Goal: Task Accomplishment & Management: Manage account settings

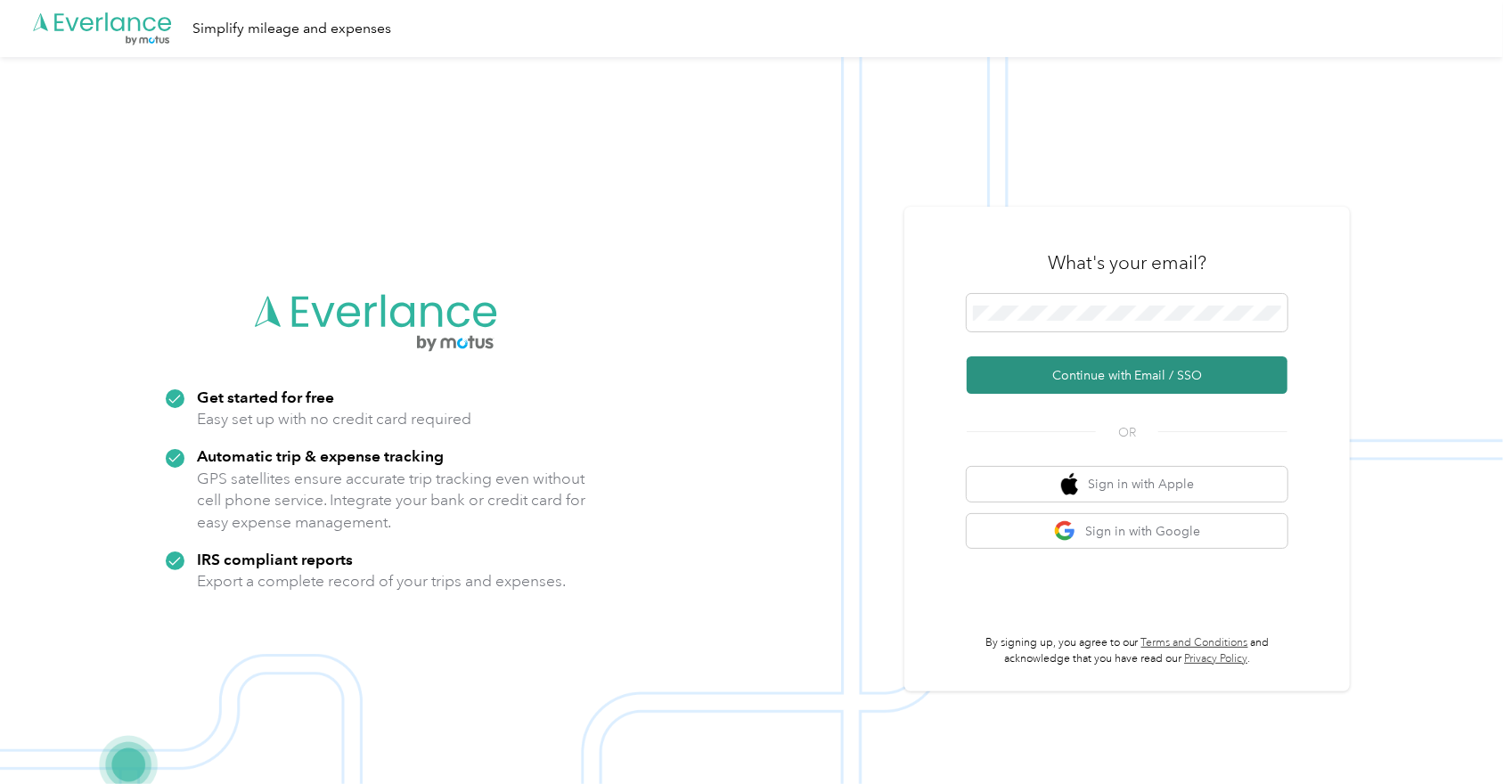
click at [1093, 376] on button "Continue with Email / SSO" at bounding box center [1127, 375] width 321 height 38
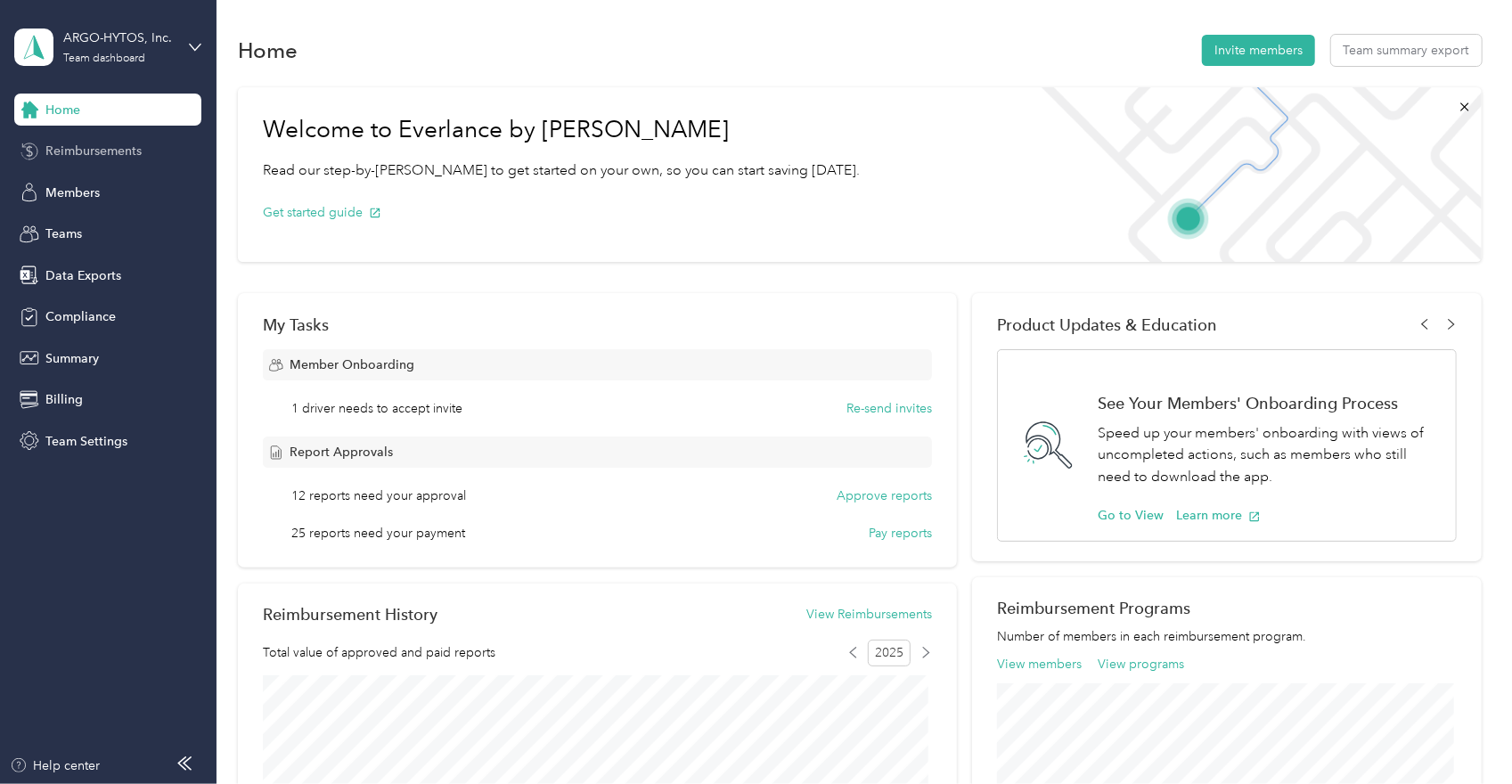
click at [115, 147] on span "Reimbursements" at bounding box center [93, 150] width 96 height 18
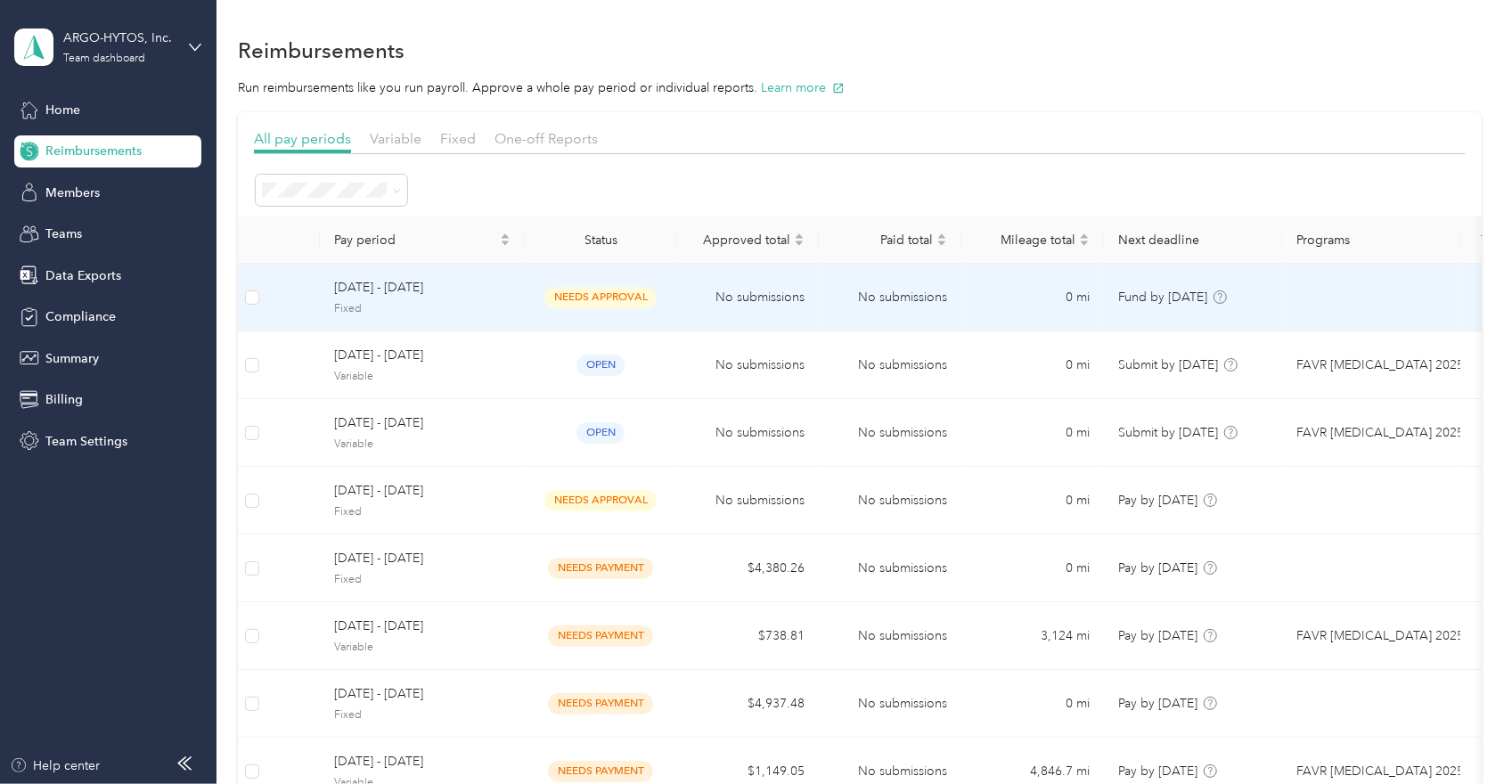
click at [356, 291] on span "[DATE] - [DATE]" at bounding box center [422, 287] width 177 height 19
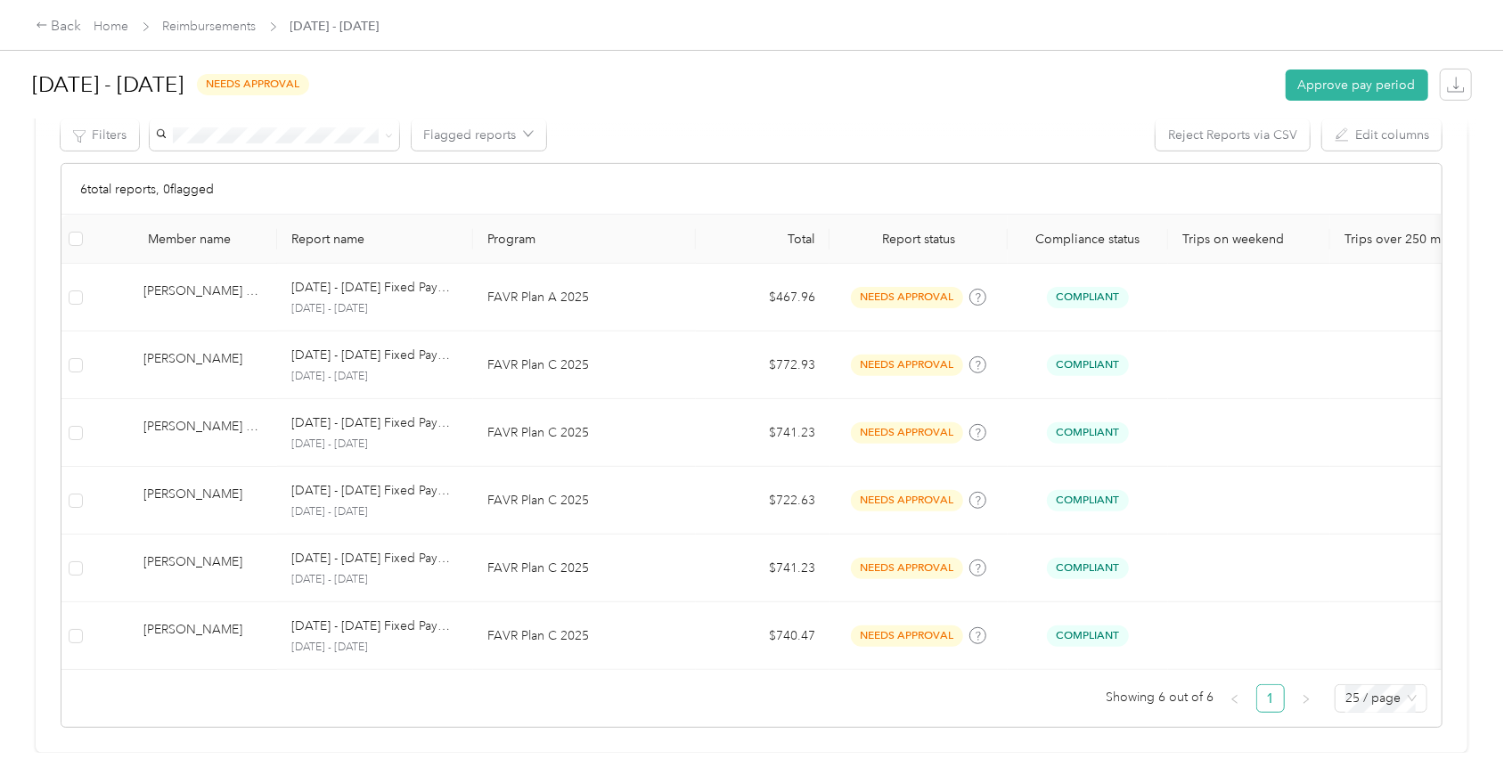
scroll to position [441, 0]
click at [1335, 88] on button "Approve pay period" at bounding box center [1357, 85] width 143 height 31
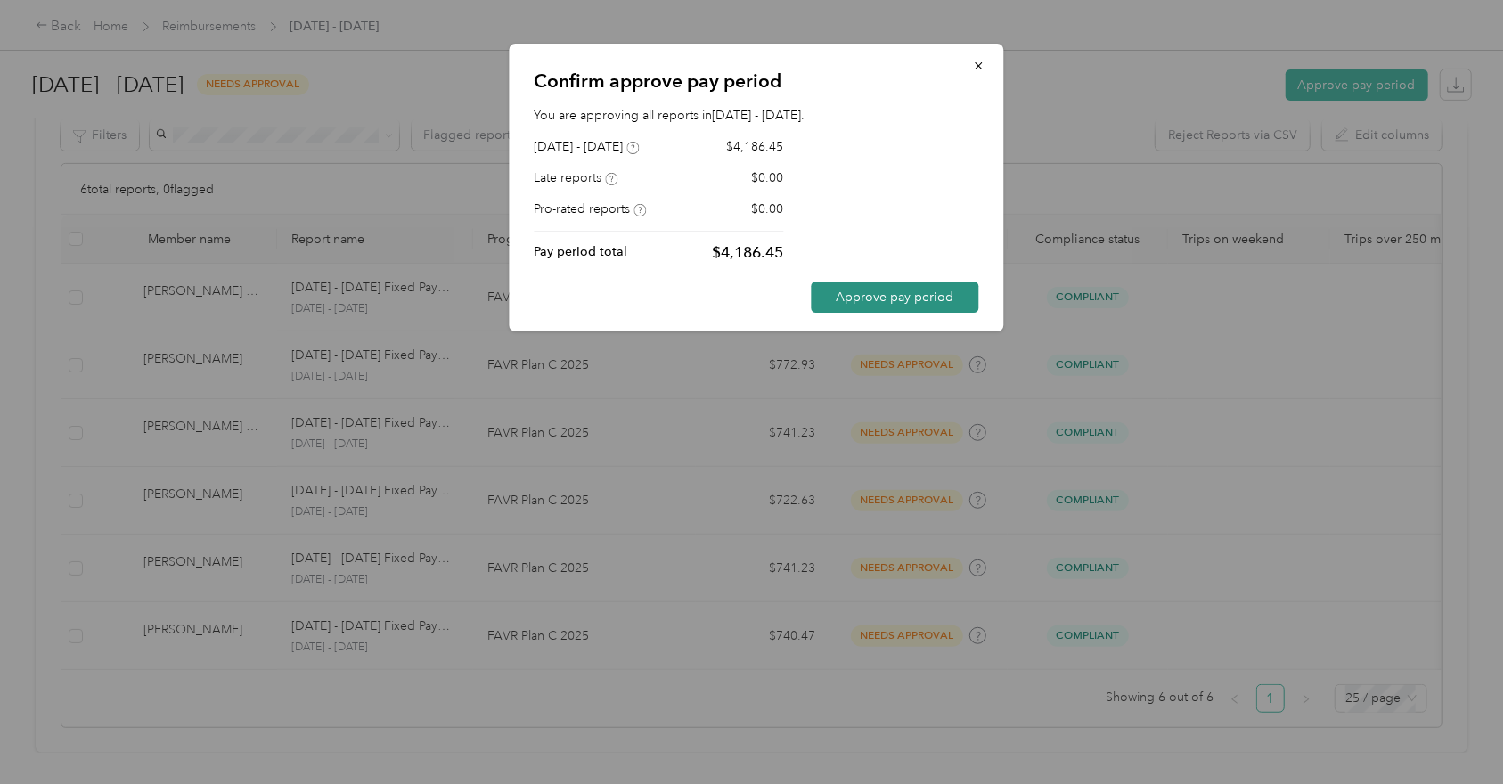
click at [909, 300] on button "Approve pay period" at bounding box center [895, 297] width 168 height 31
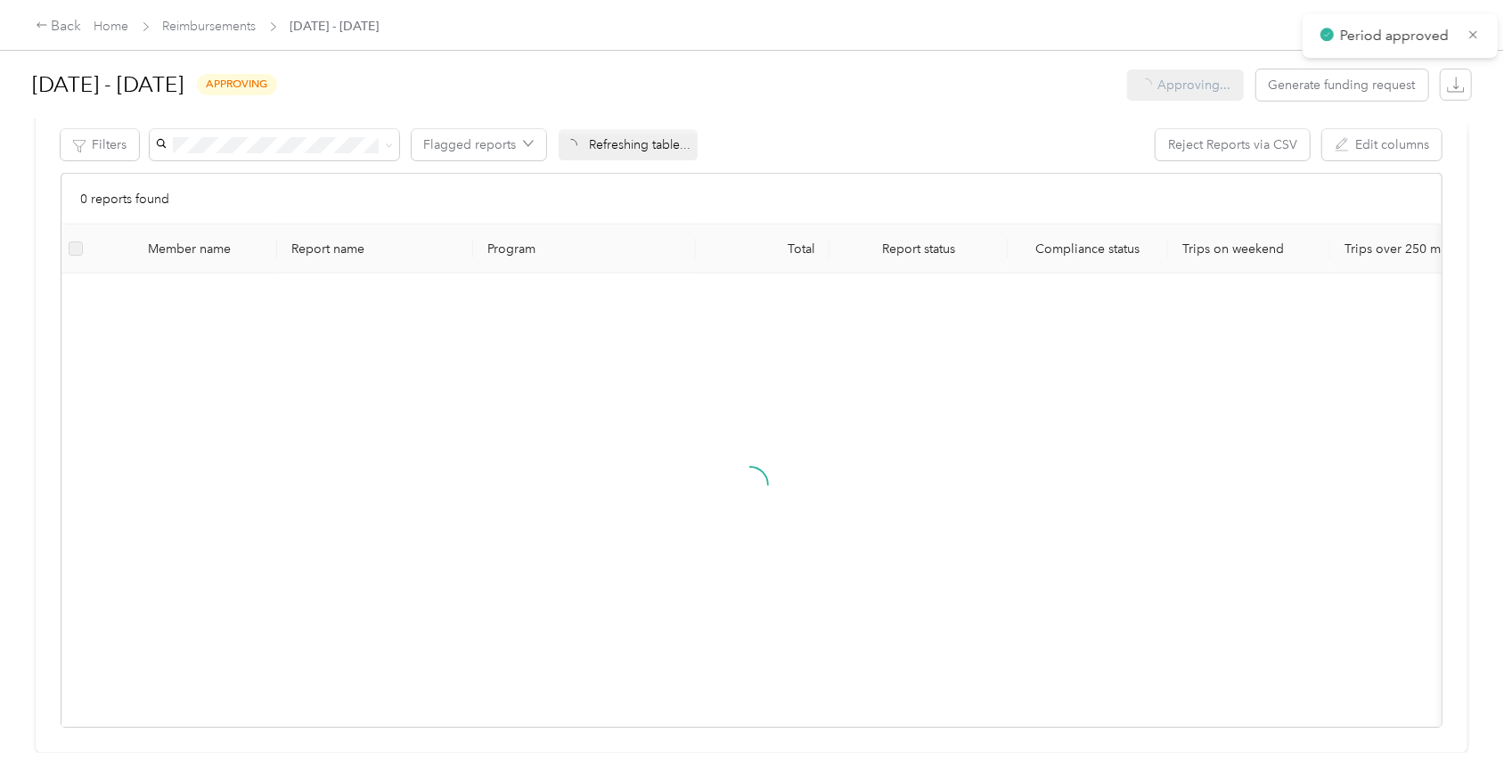
scroll to position [430, 0]
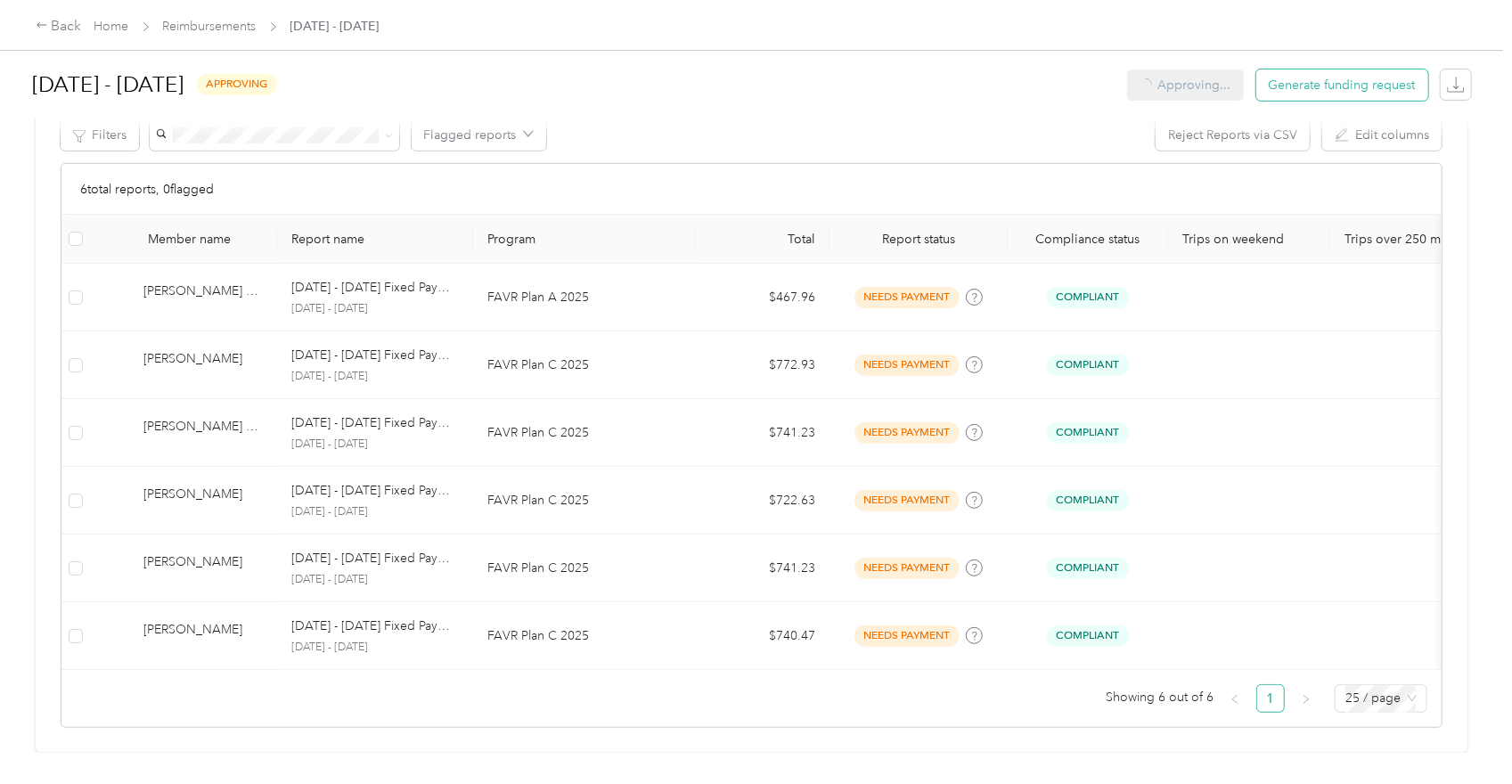
click at [1364, 84] on span "Generate funding request" at bounding box center [1343, 84] width 148 height 18
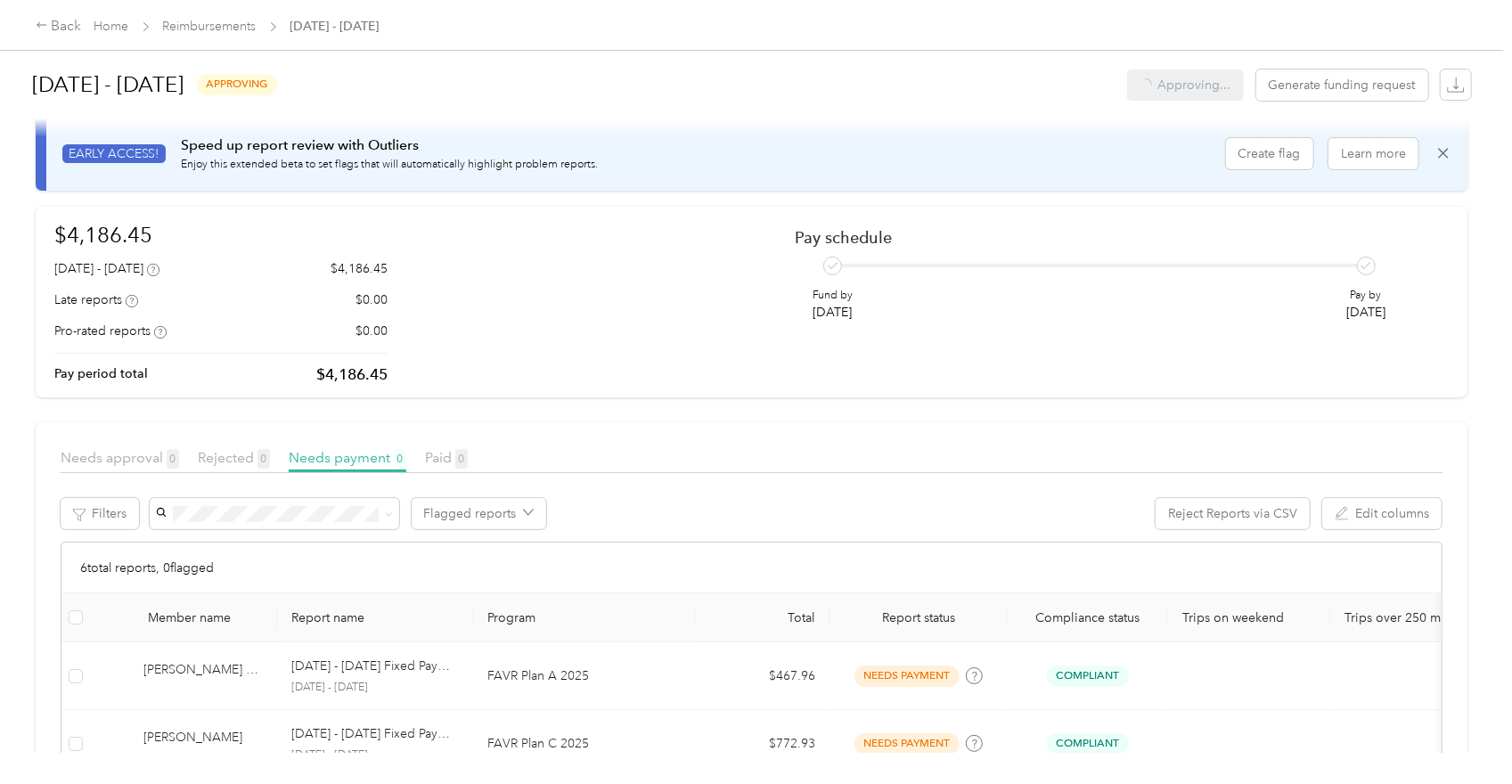
scroll to position [0, 0]
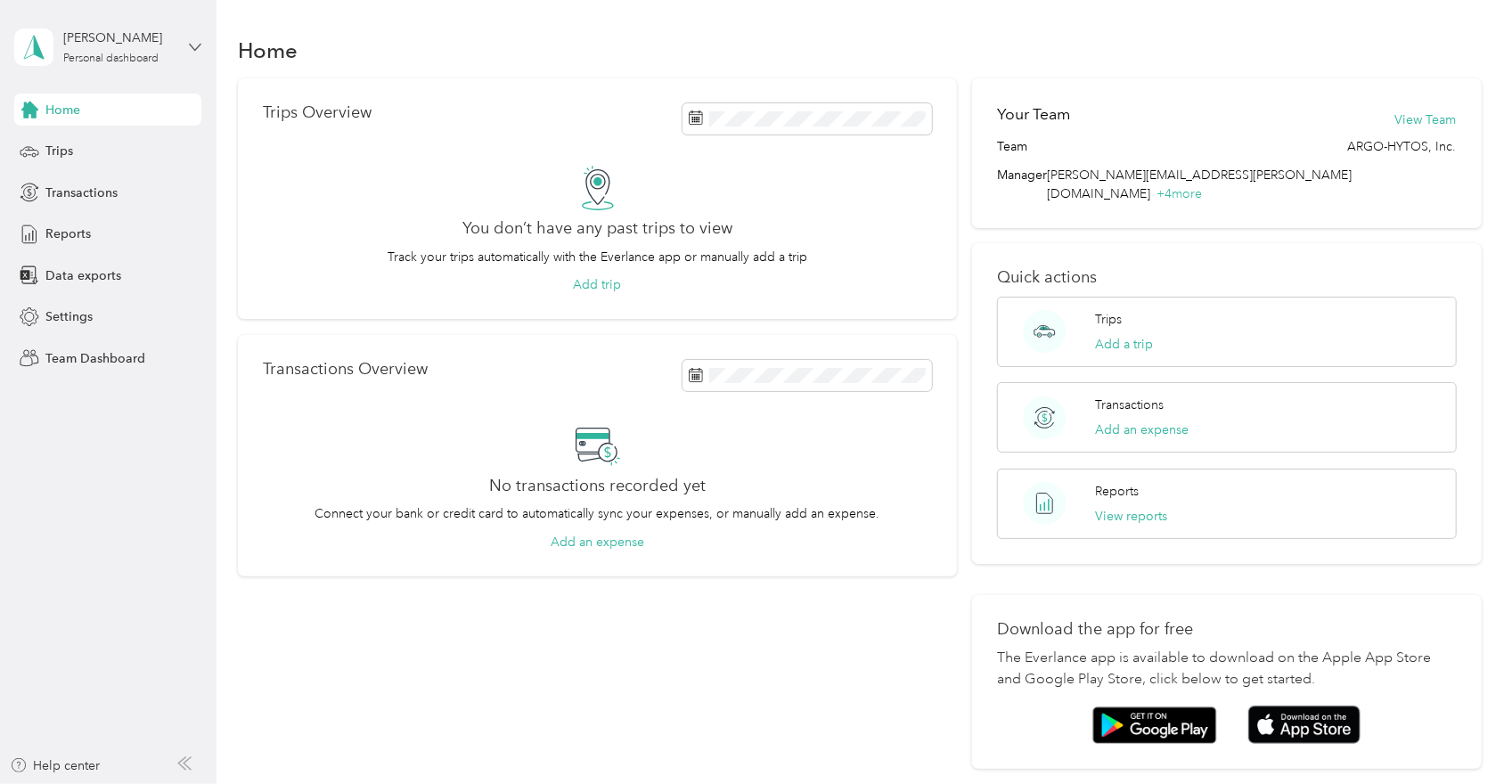
click at [193, 49] on icon at bounding box center [195, 47] width 13 height 13
click at [125, 147] on div "Team dashboard" at bounding box center [303, 147] width 551 height 31
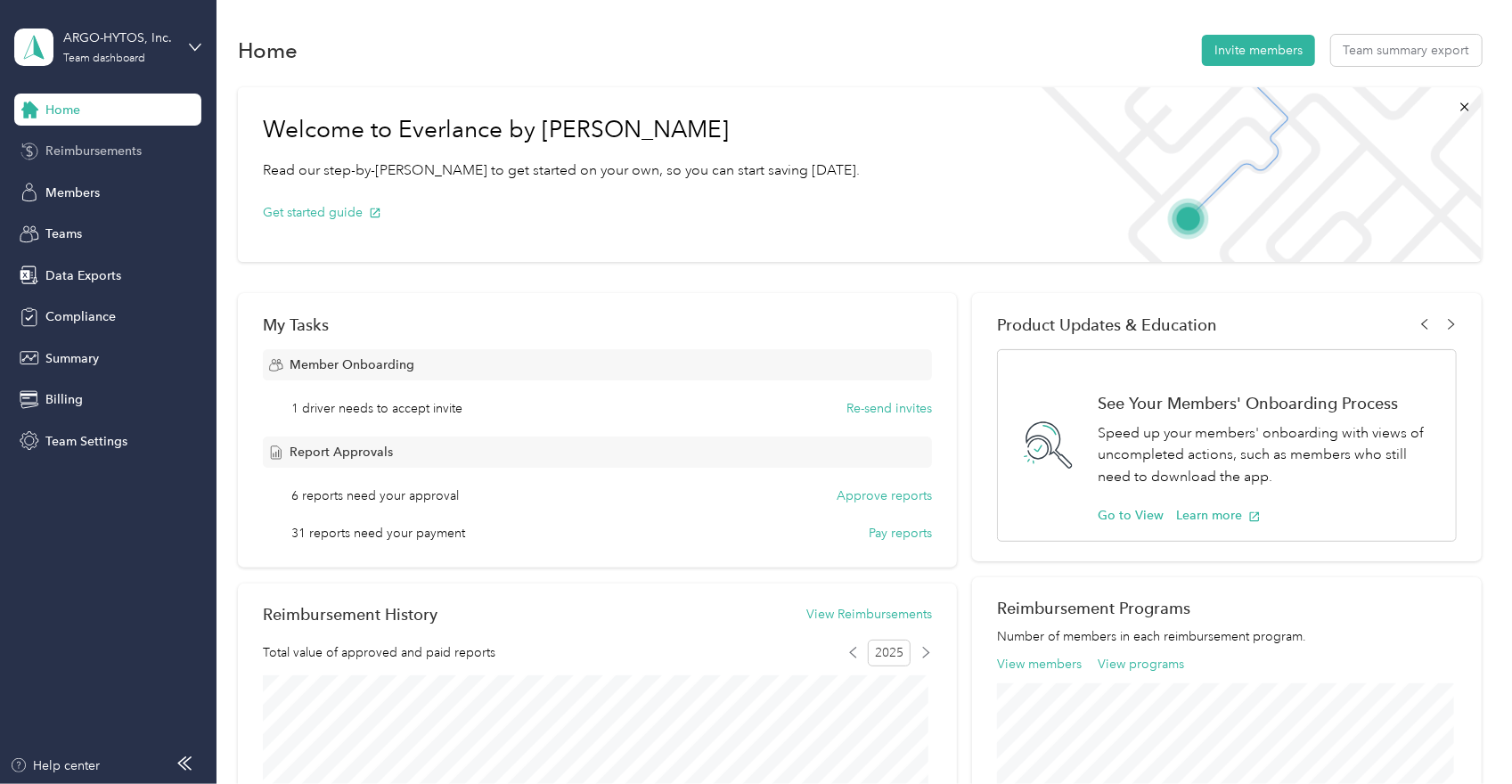
click at [108, 161] on div "Reimbursements" at bounding box center [108, 151] width 187 height 32
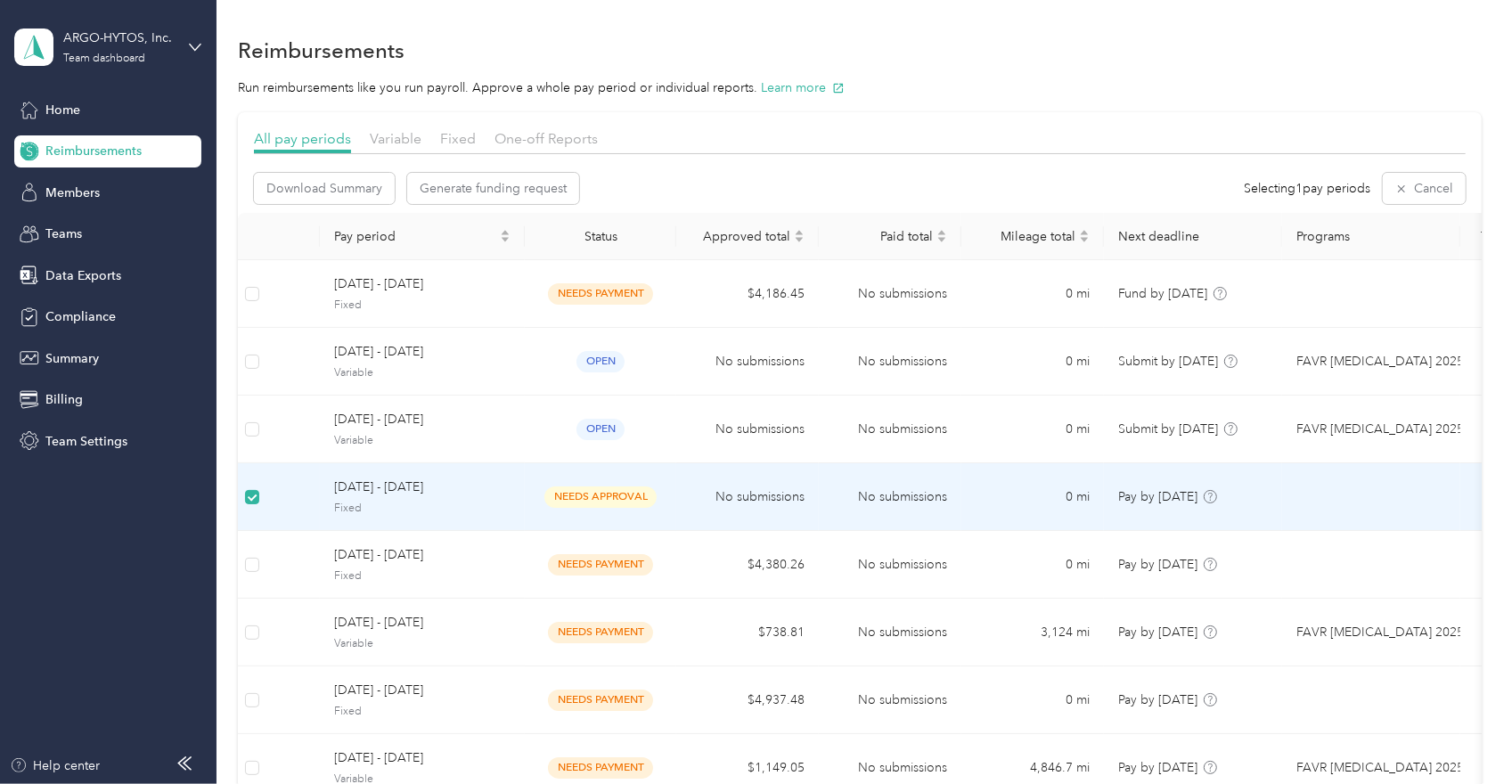
click at [433, 480] on span "[DATE] - [DATE]" at bounding box center [422, 487] width 177 height 19
click at [420, 487] on span "[DATE] - [DATE]" at bounding box center [422, 487] width 177 height 19
click at [615, 495] on span "needs approval" at bounding box center [601, 496] width 113 height 20
click at [396, 492] on span "[DATE] - [DATE]" at bounding box center [422, 487] width 177 height 19
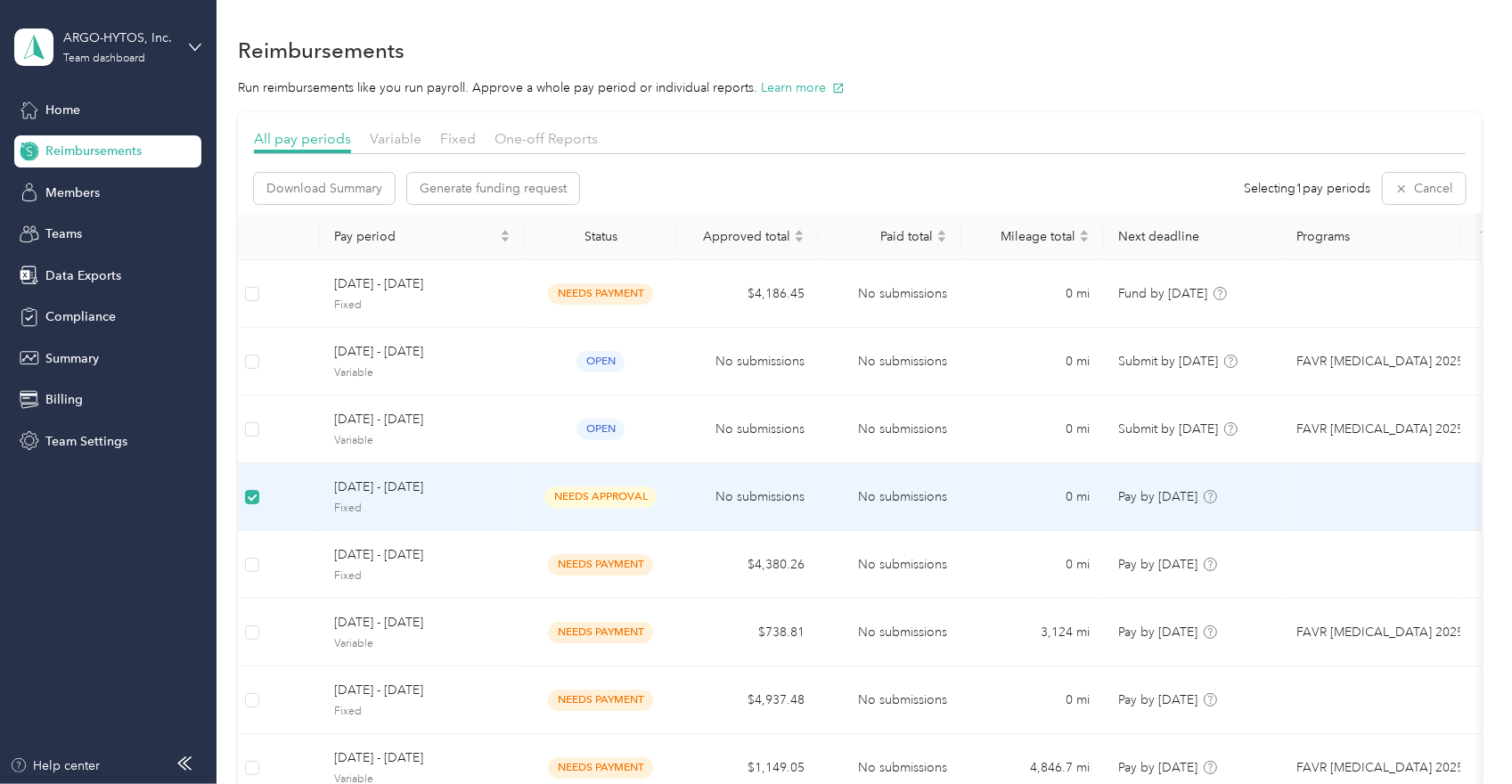
click at [900, 498] on td "No submissions" at bounding box center [890, 497] width 143 height 68
click at [433, 484] on span "[DATE] - [DATE]" at bounding box center [422, 487] width 177 height 19
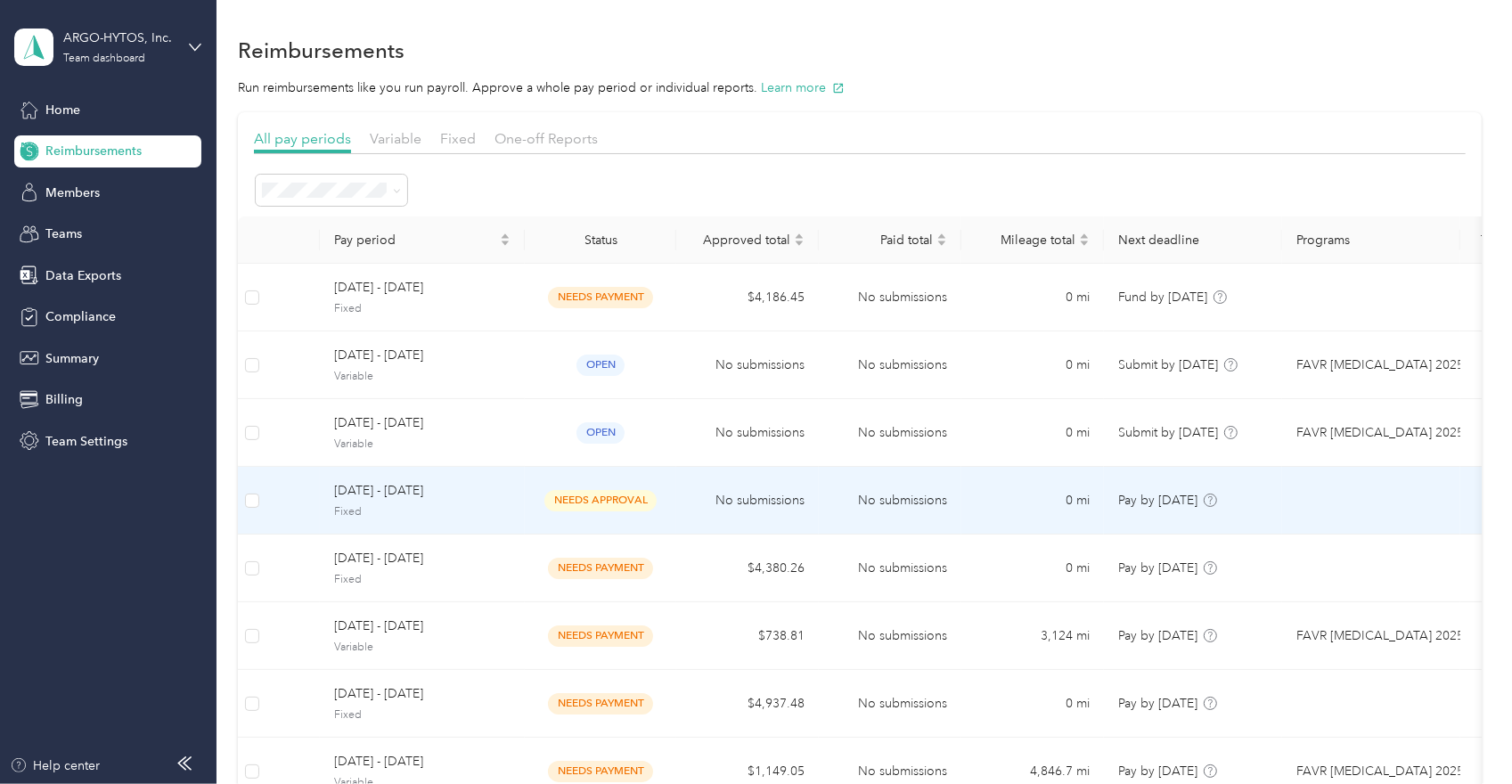
click at [599, 499] on span "needs approval" at bounding box center [601, 500] width 113 height 20
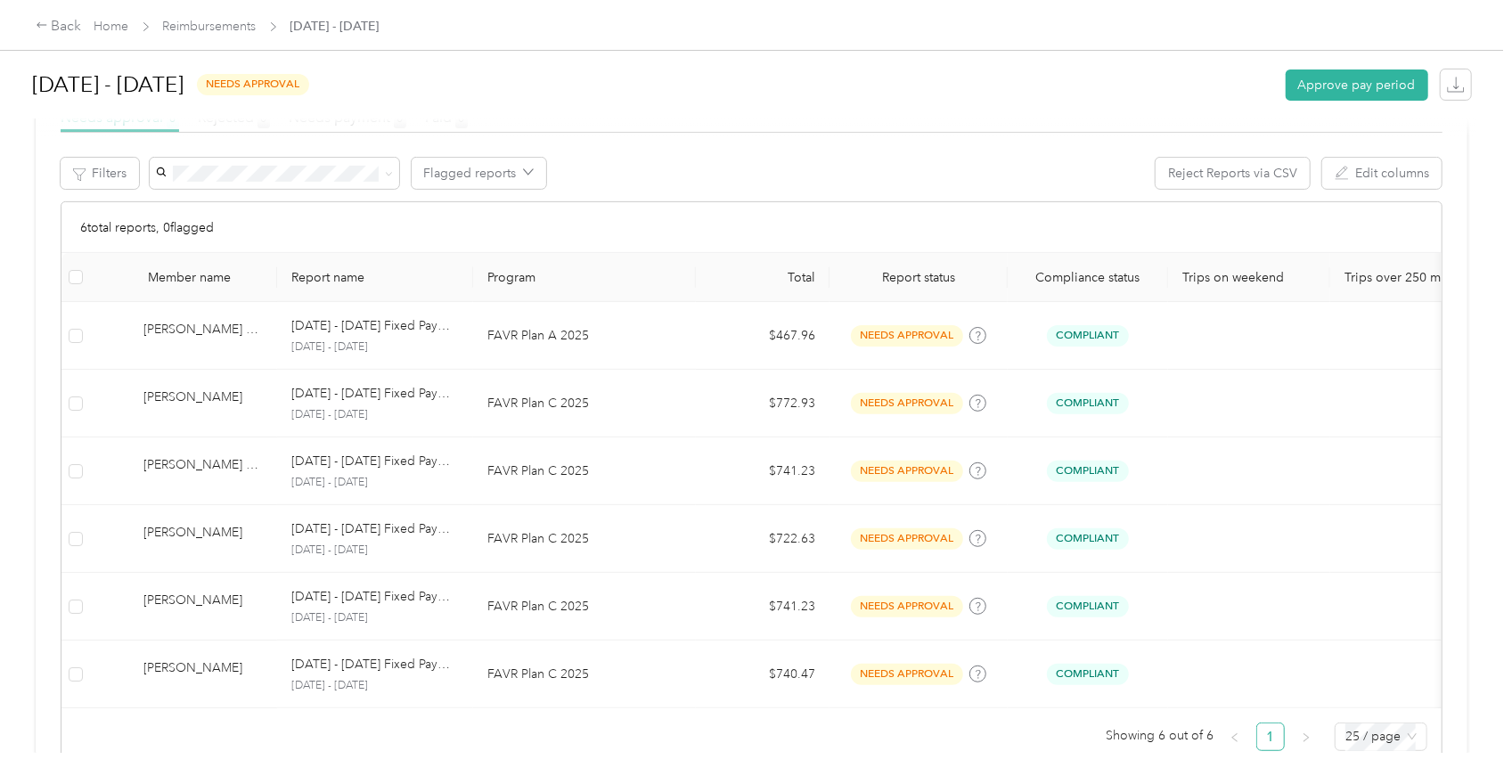
scroll to position [403, 0]
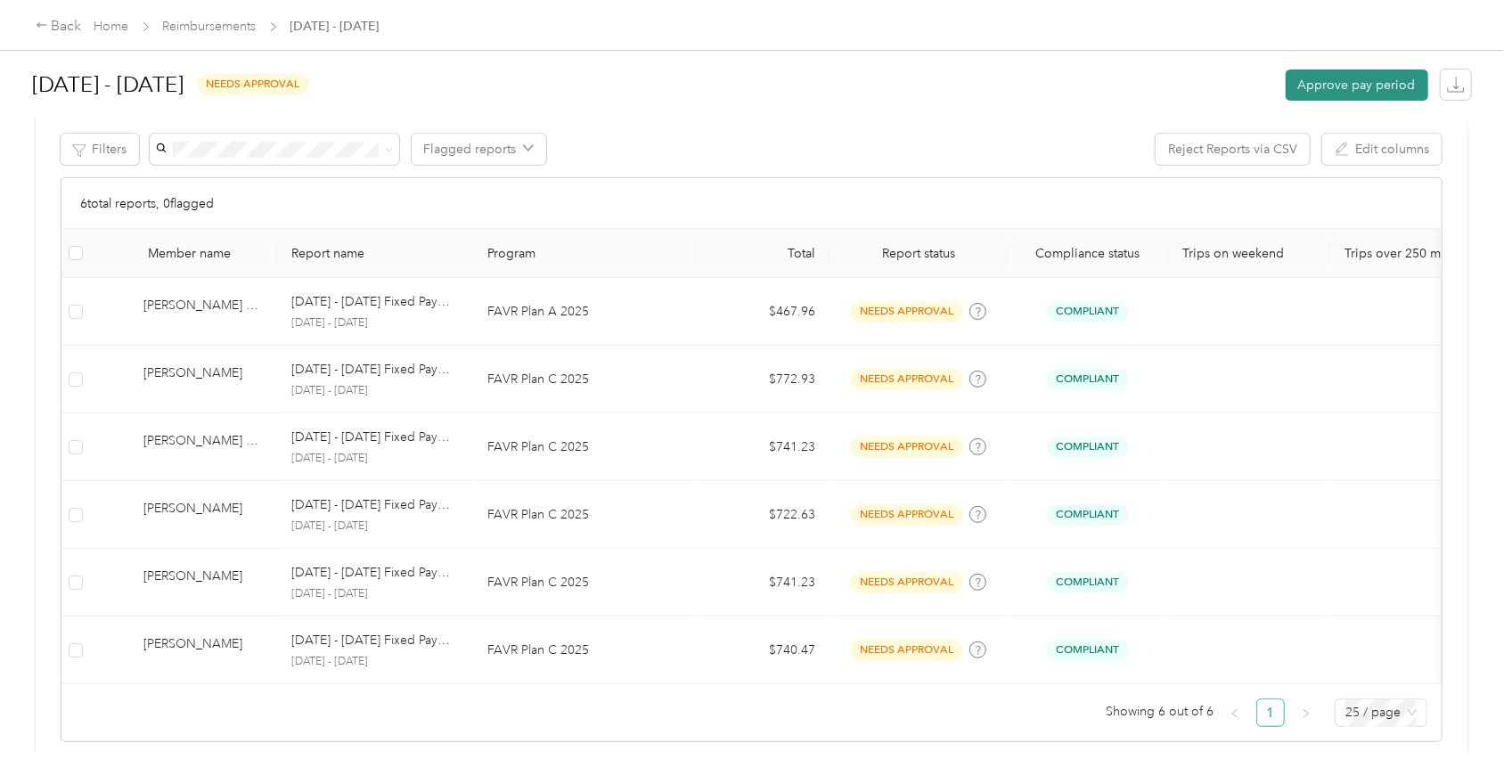
click at [1333, 84] on button "Approve pay period" at bounding box center [1357, 85] width 143 height 31
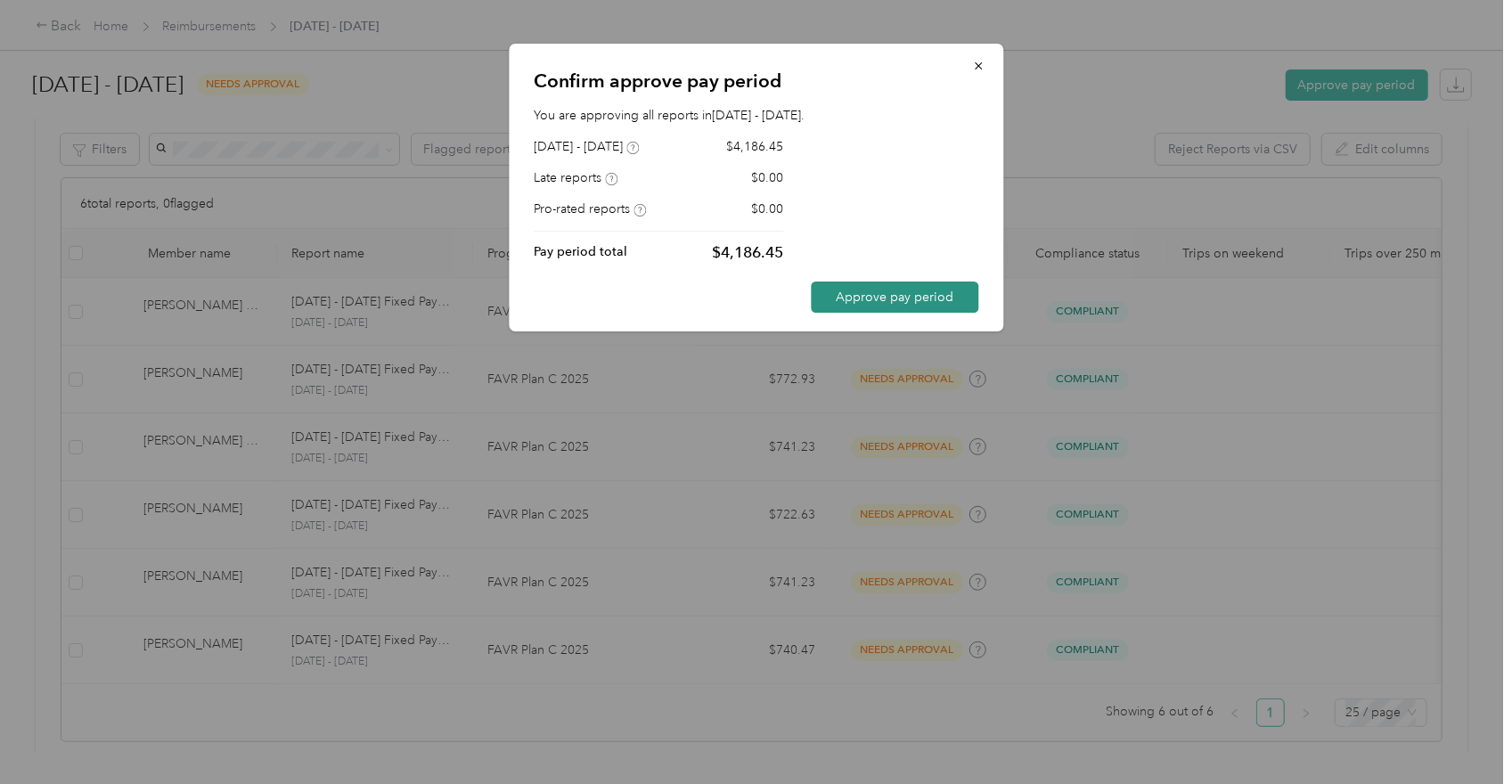
click at [927, 298] on button "Approve pay period" at bounding box center [895, 297] width 168 height 31
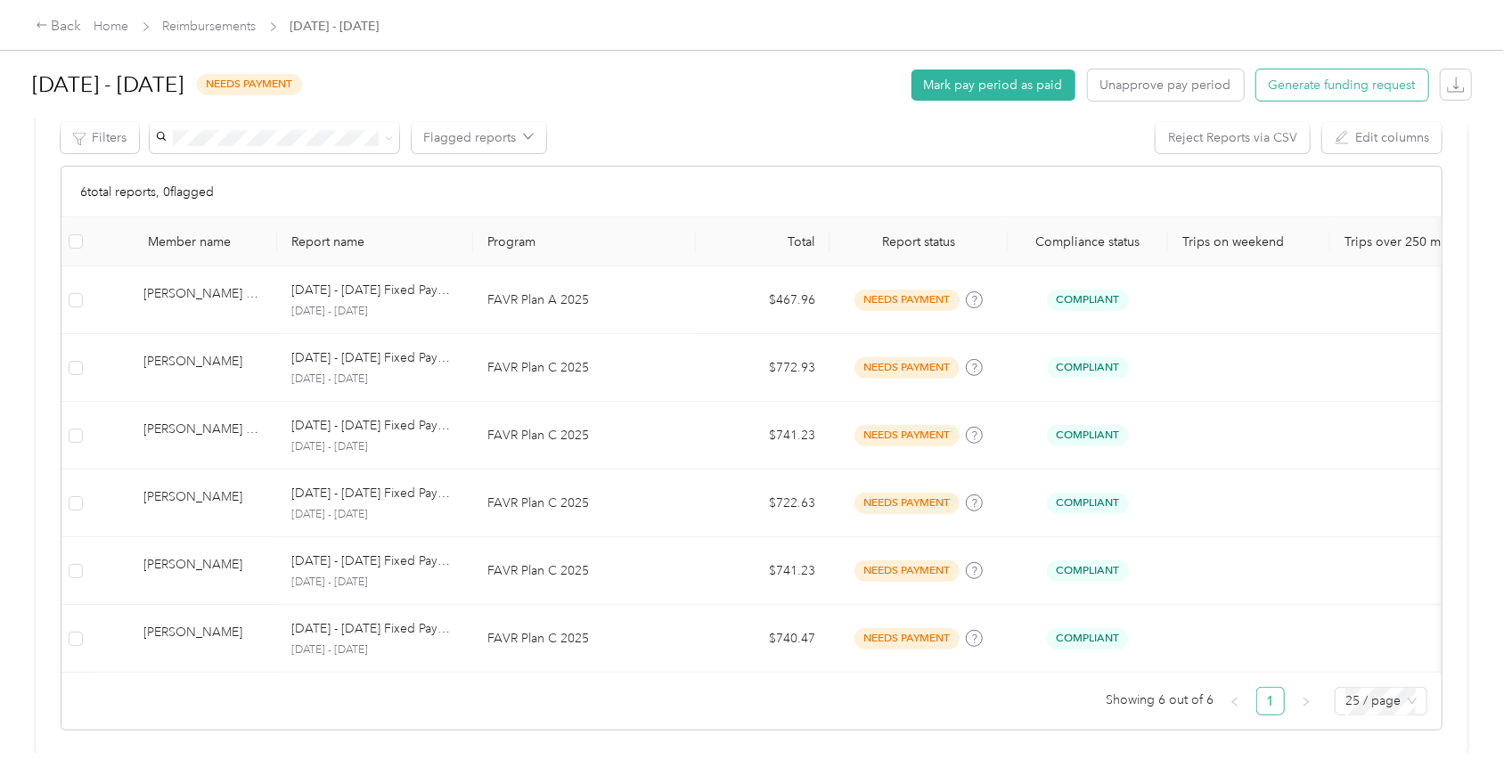
click at [1332, 82] on span "Generate funding request" at bounding box center [1343, 84] width 148 height 18
click at [57, 29] on div "Back" at bounding box center [59, 27] width 47 height 21
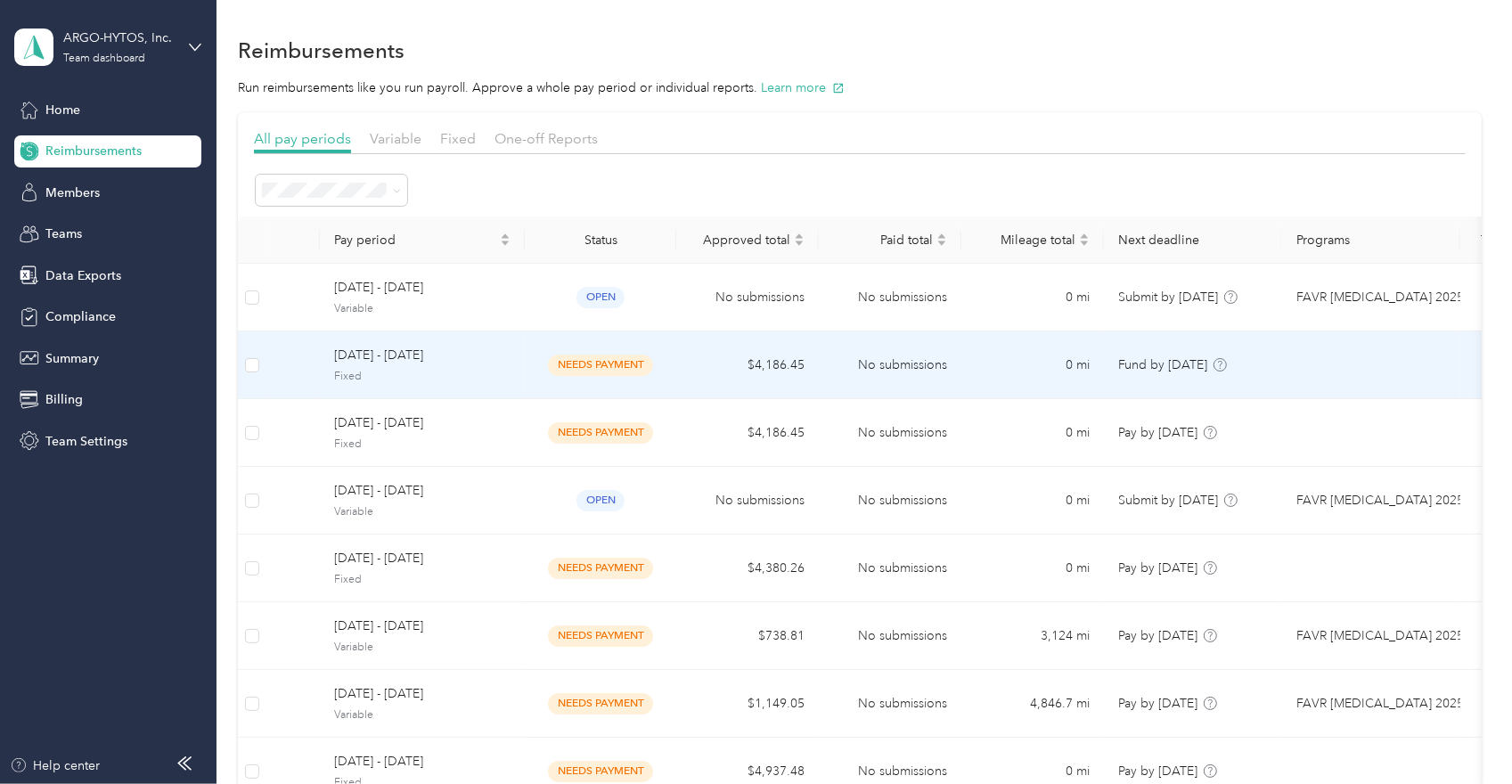
click at [587, 360] on span "needs payment" at bounding box center [601, 364] width 105 height 20
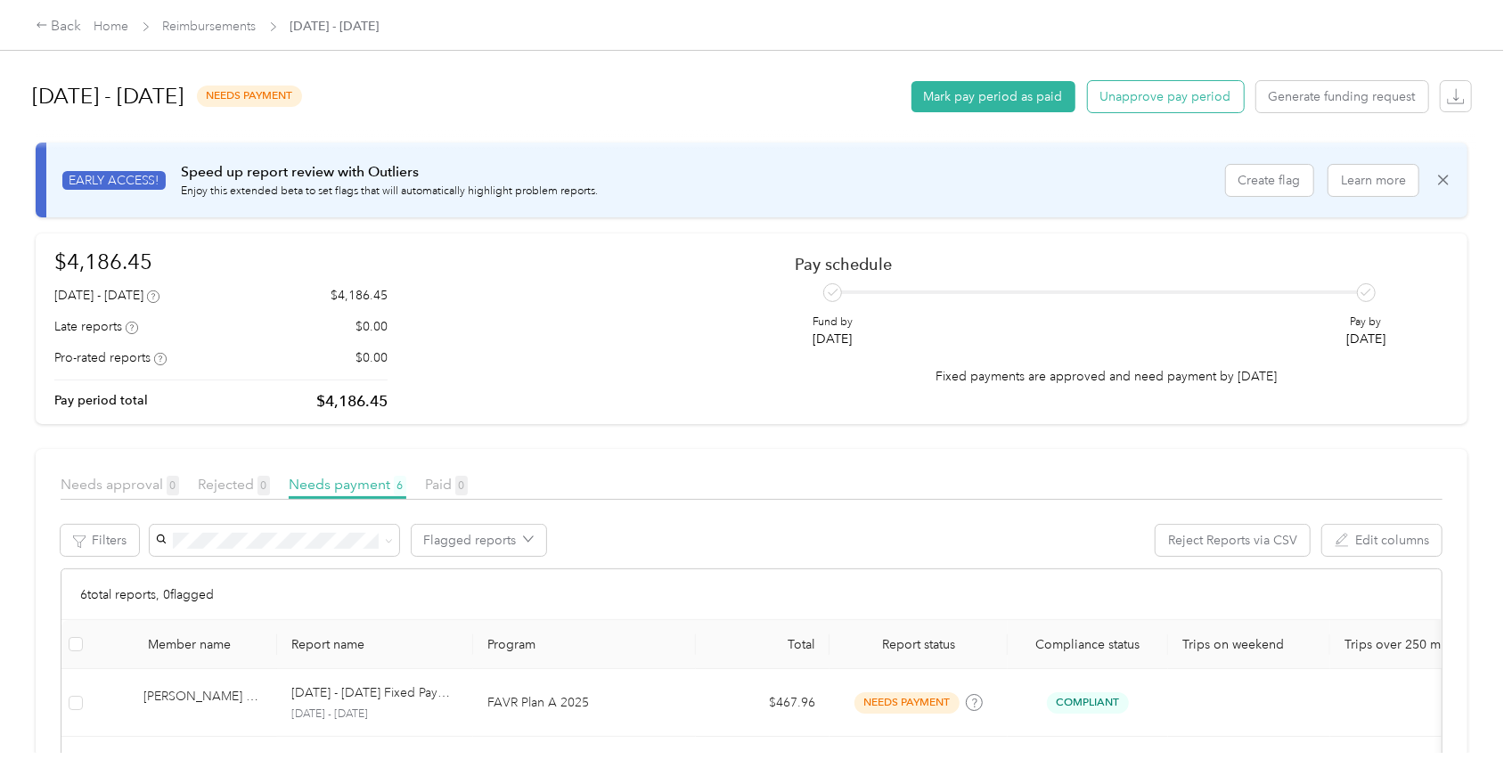
click at [1197, 93] on button "Unapprove pay period" at bounding box center [1166, 97] width 156 height 31
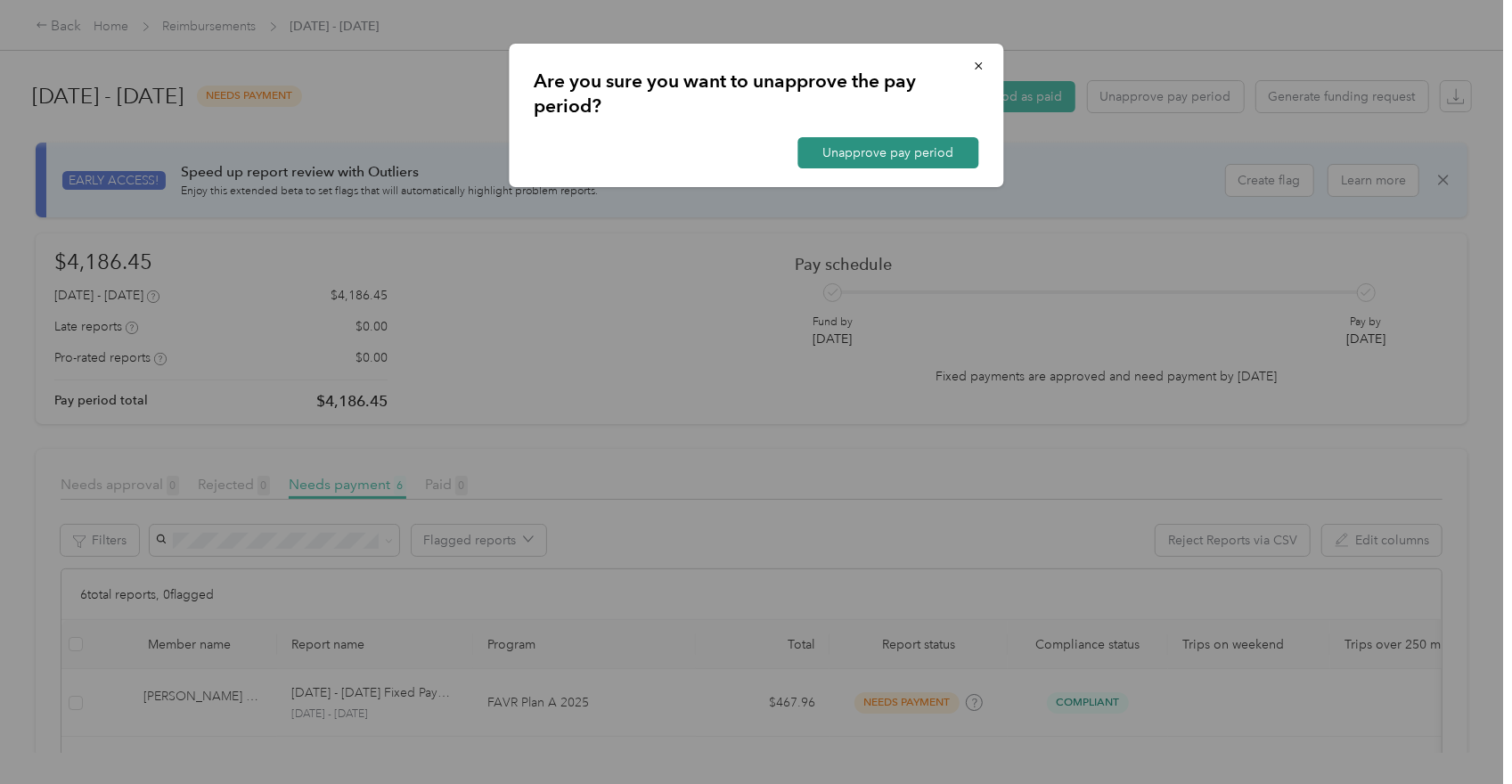
click at [920, 146] on button "Unapprove pay period" at bounding box center [888, 152] width 181 height 31
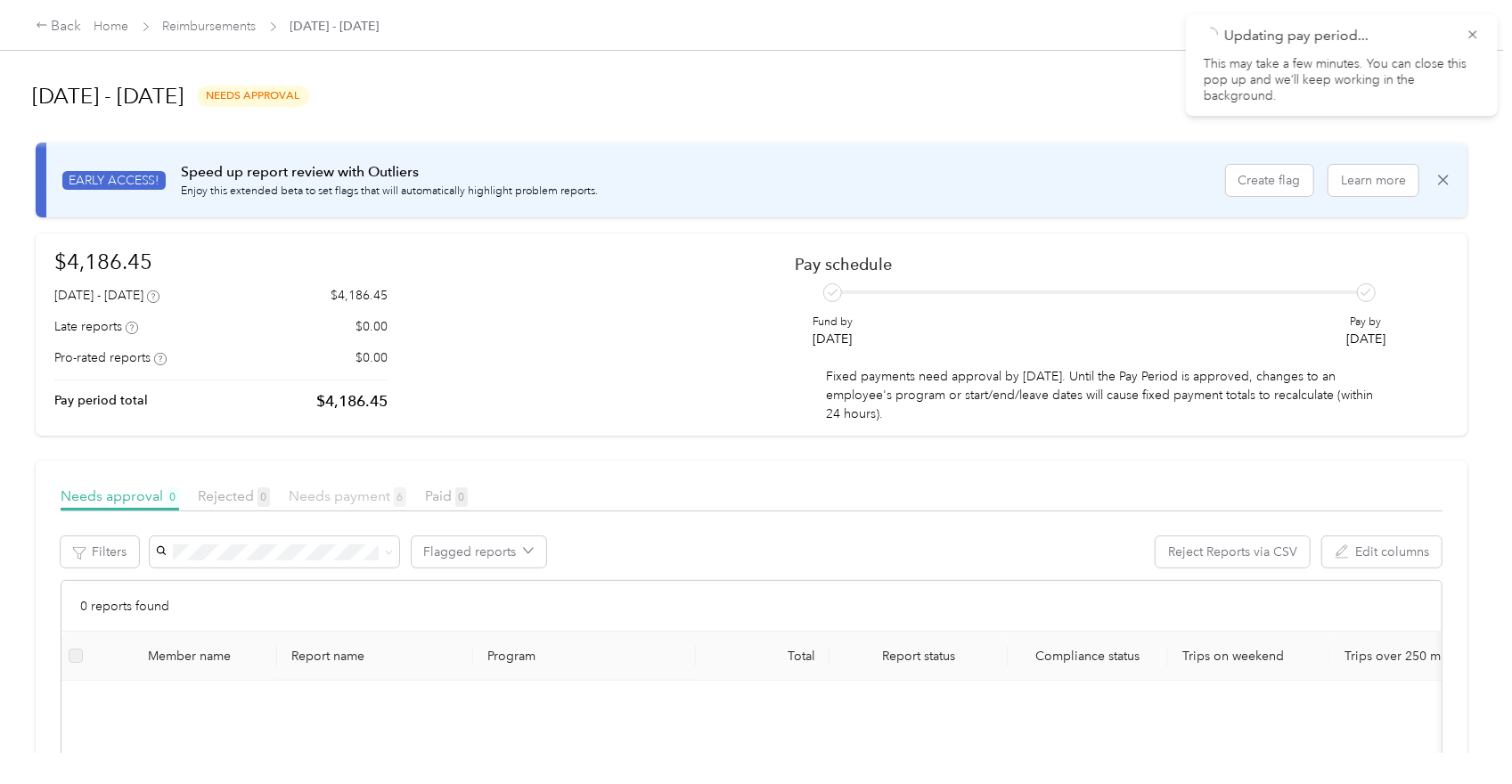
click at [344, 493] on span "Needs payment 6" at bounding box center [346, 495] width 117 height 16
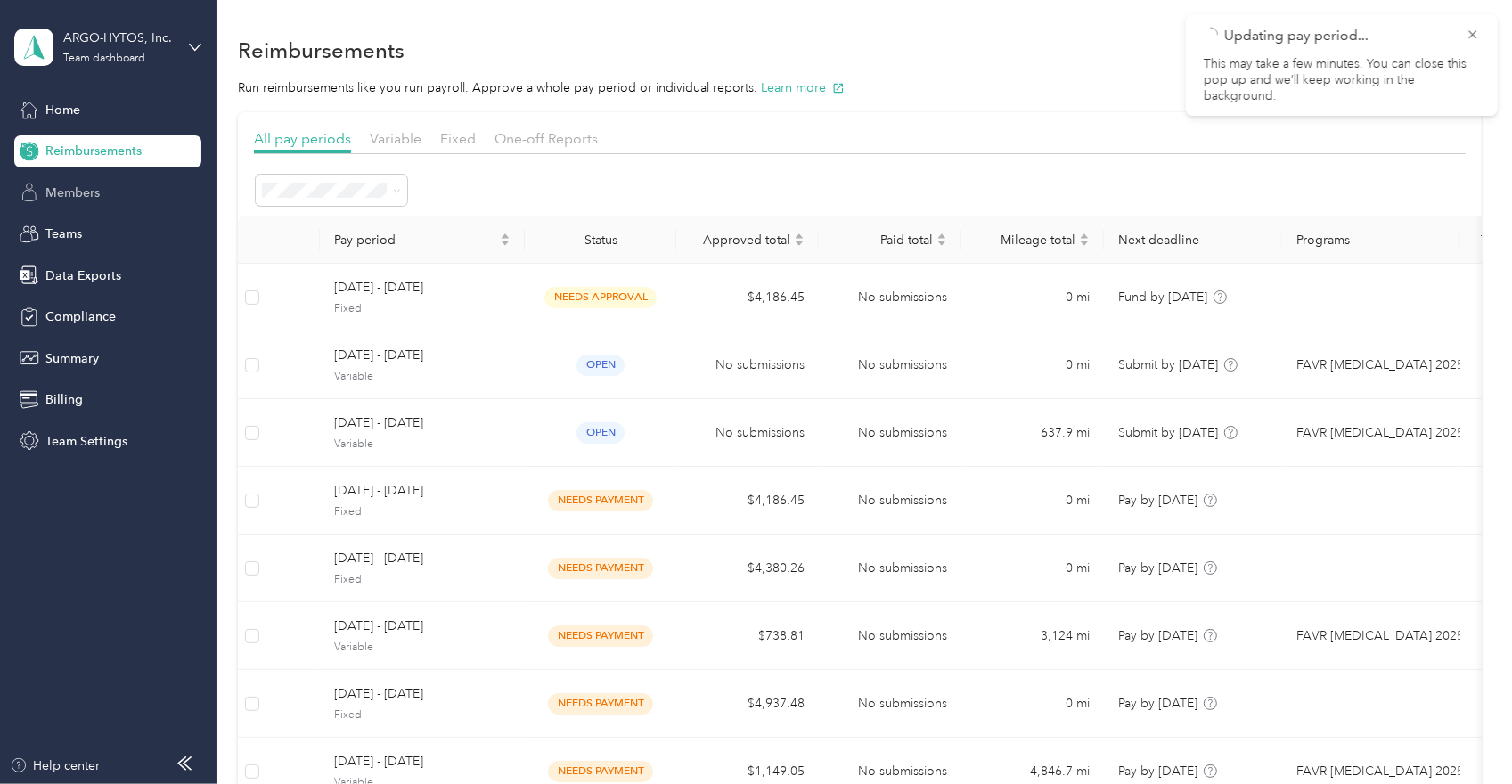
click at [80, 192] on span "Members" at bounding box center [73, 192] width 54 height 18
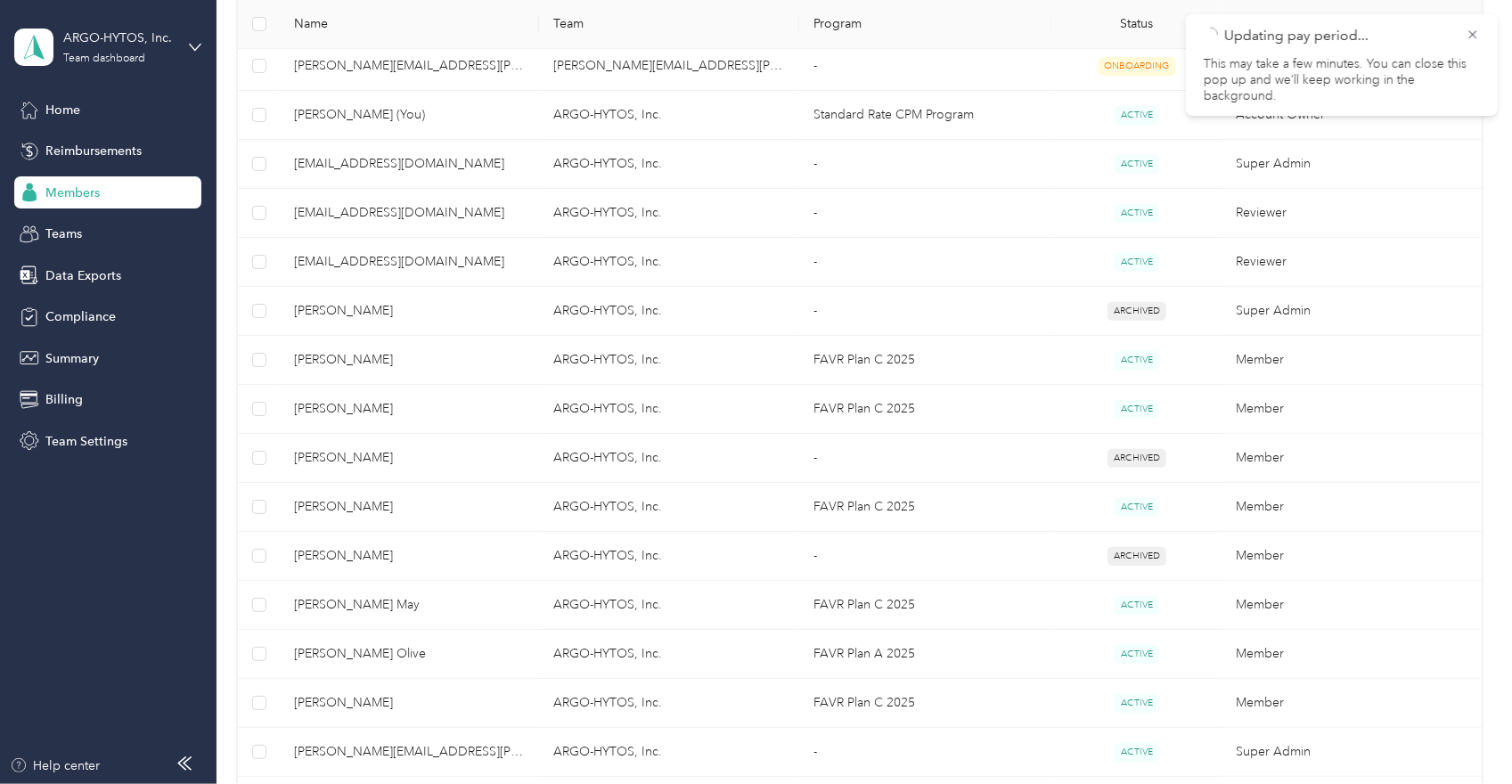
scroll to position [438, 0]
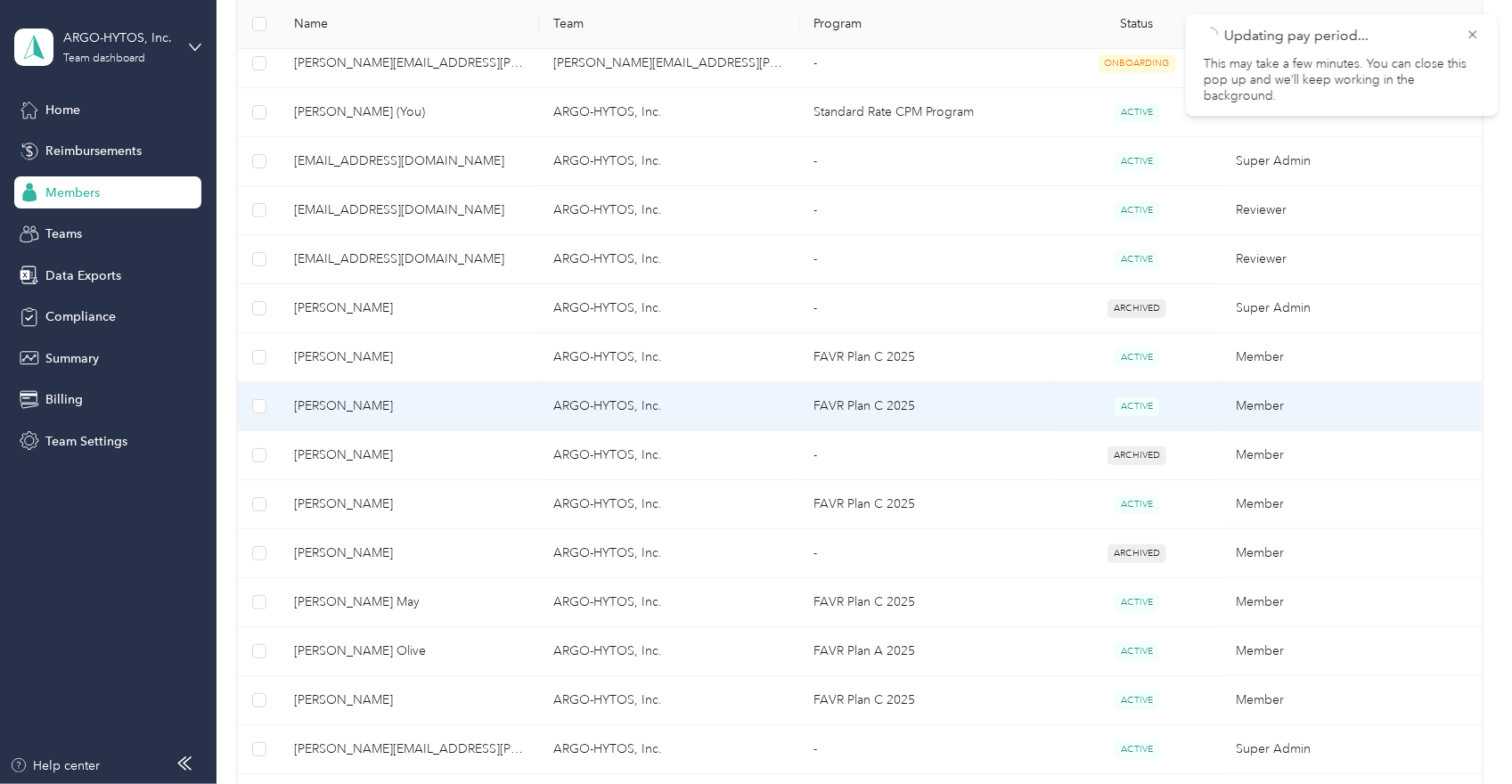
click at [326, 398] on span "[PERSON_NAME]" at bounding box center [410, 407] width 232 height 19
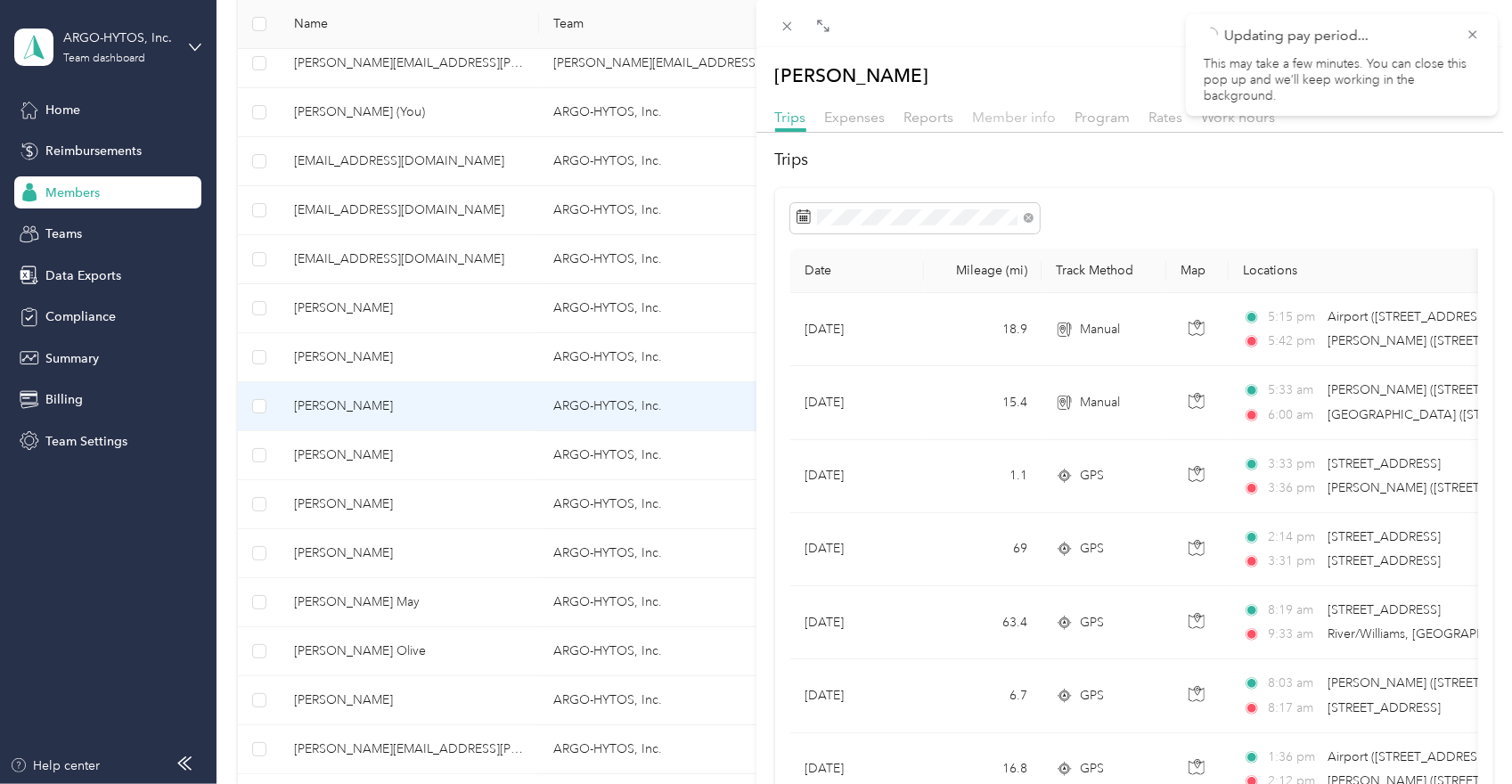
click at [1019, 114] on span "Member info" at bounding box center [1015, 116] width 83 height 16
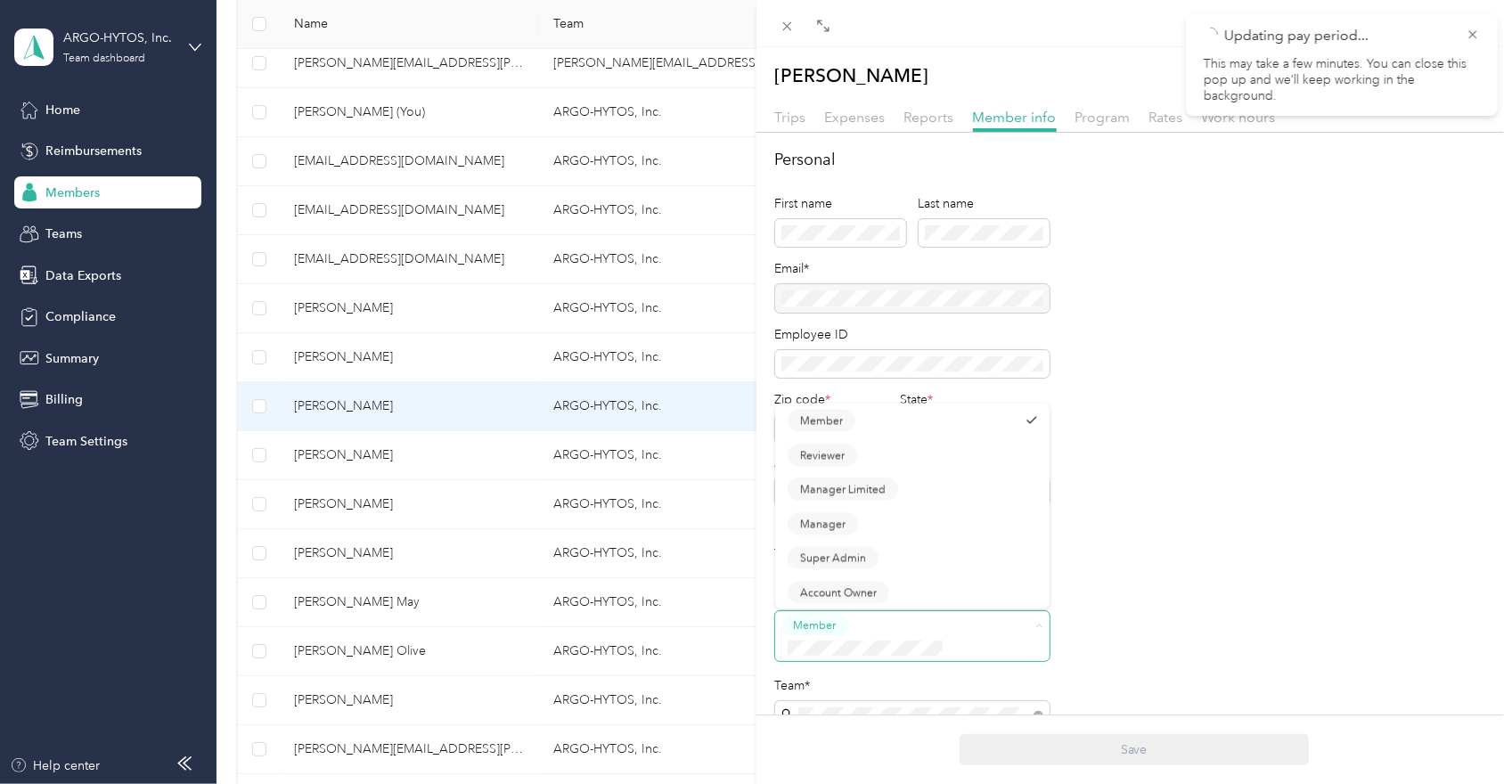
click at [1040, 630] on span at bounding box center [1039, 625] width 8 height 16
click at [1193, 491] on div "Personal First name Last name Email* Employee ID Zip code * State * Annual busi…" at bounding box center [1134, 337] width 719 height 379
click at [358, 306] on div "[PERSON_NAME] Archive Trips Expenses Reports Member info Program Rates Work hou…" at bounding box center [756, 392] width 1512 height 784
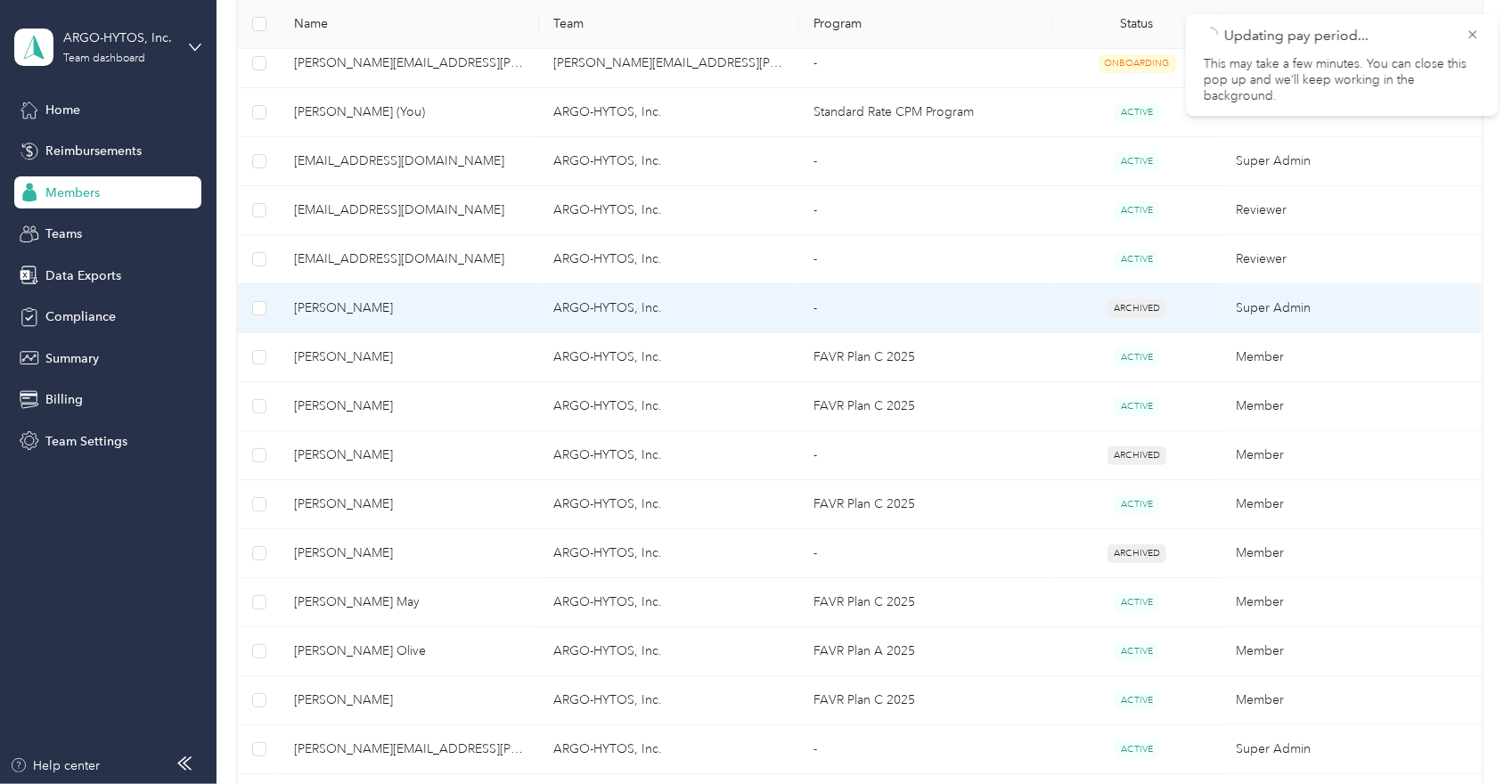
click at [354, 304] on span "[PERSON_NAME]" at bounding box center [410, 309] width 232 height 19
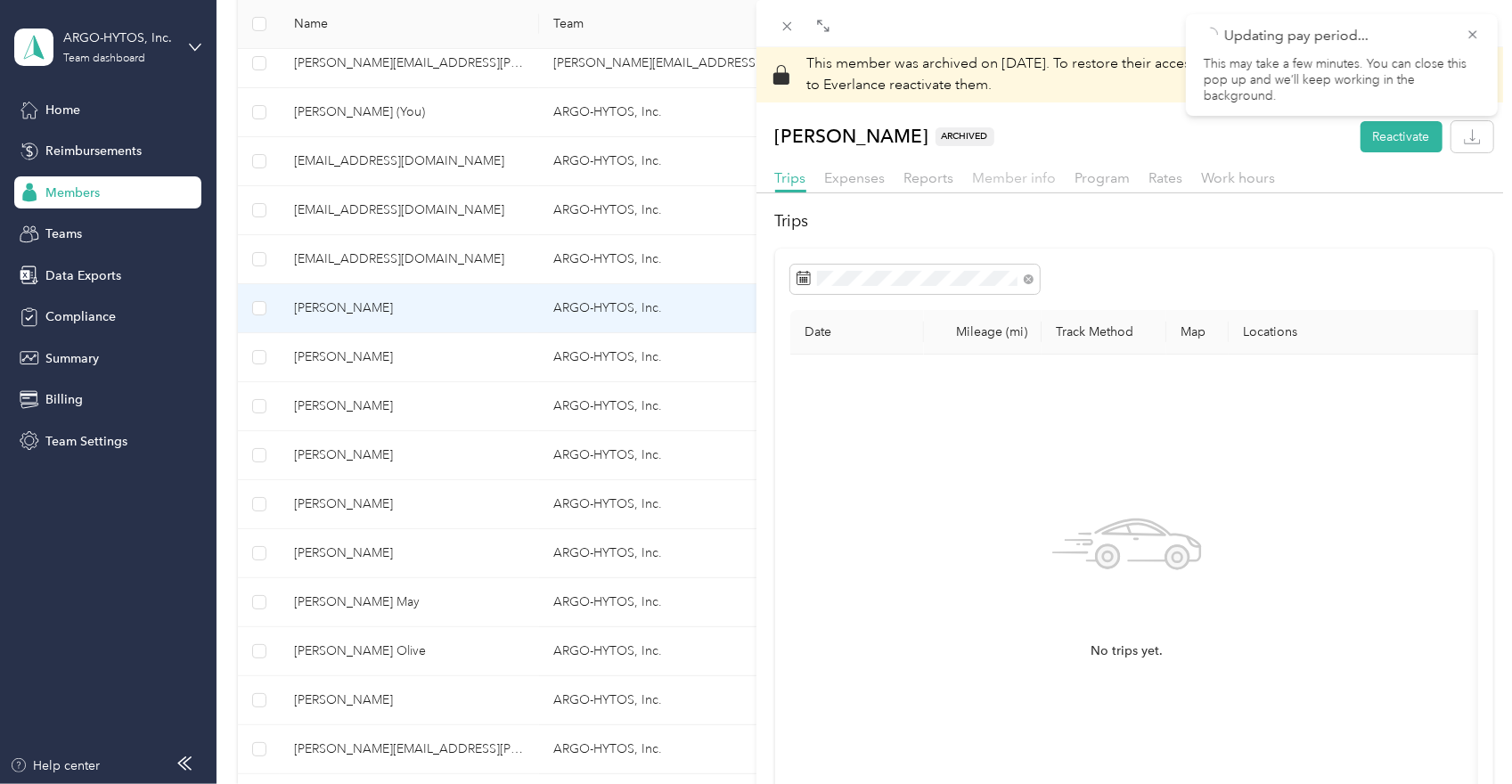
click at [1026, 180] on span "Member info" at bounding box center [1015, 177] width 83 height 16
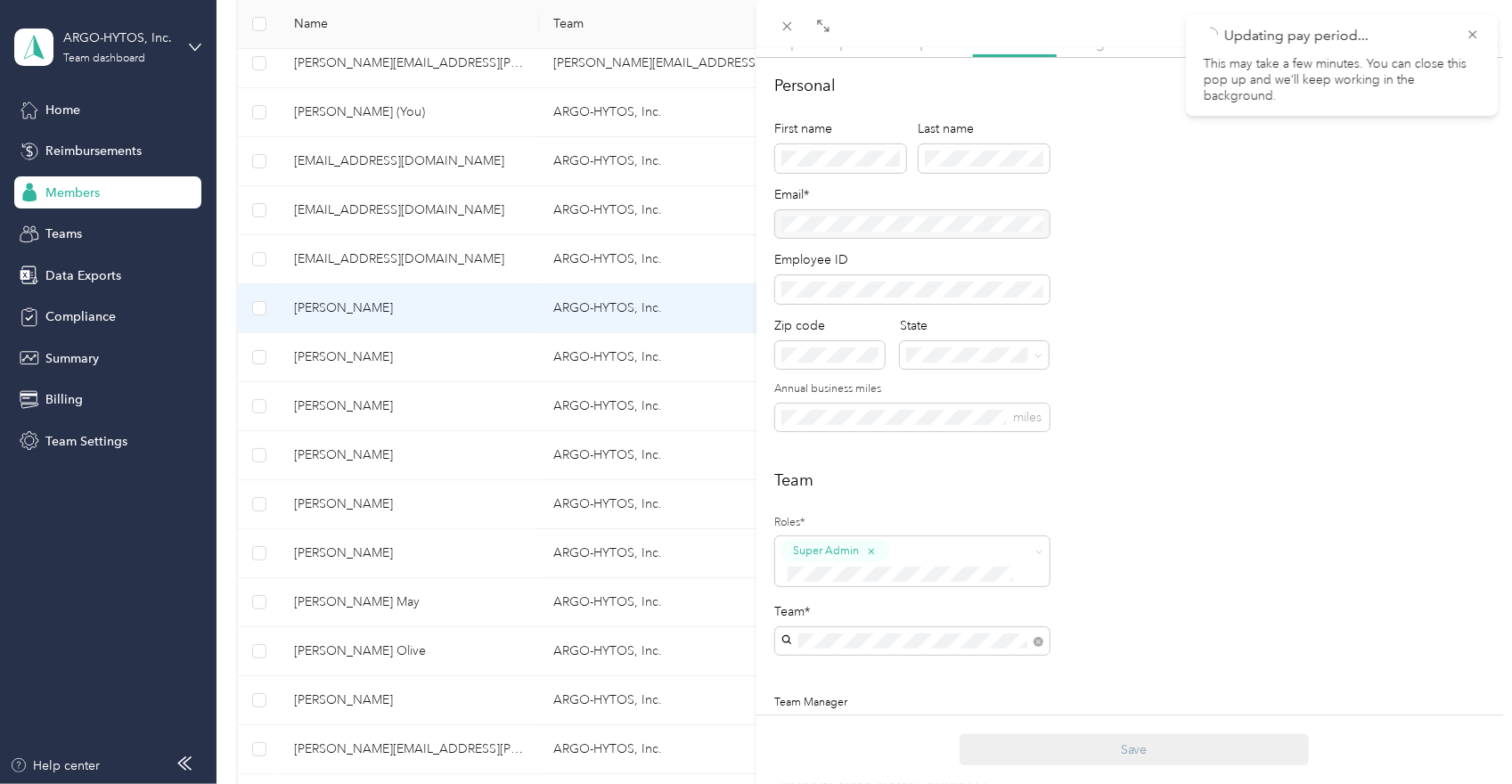
scroll to position [133, 0]
click at [354, 406] on div "This member was archived on [DATE] . To restore their access to Everlance react…" at bounding box center [756, 392] width 1512 height 784
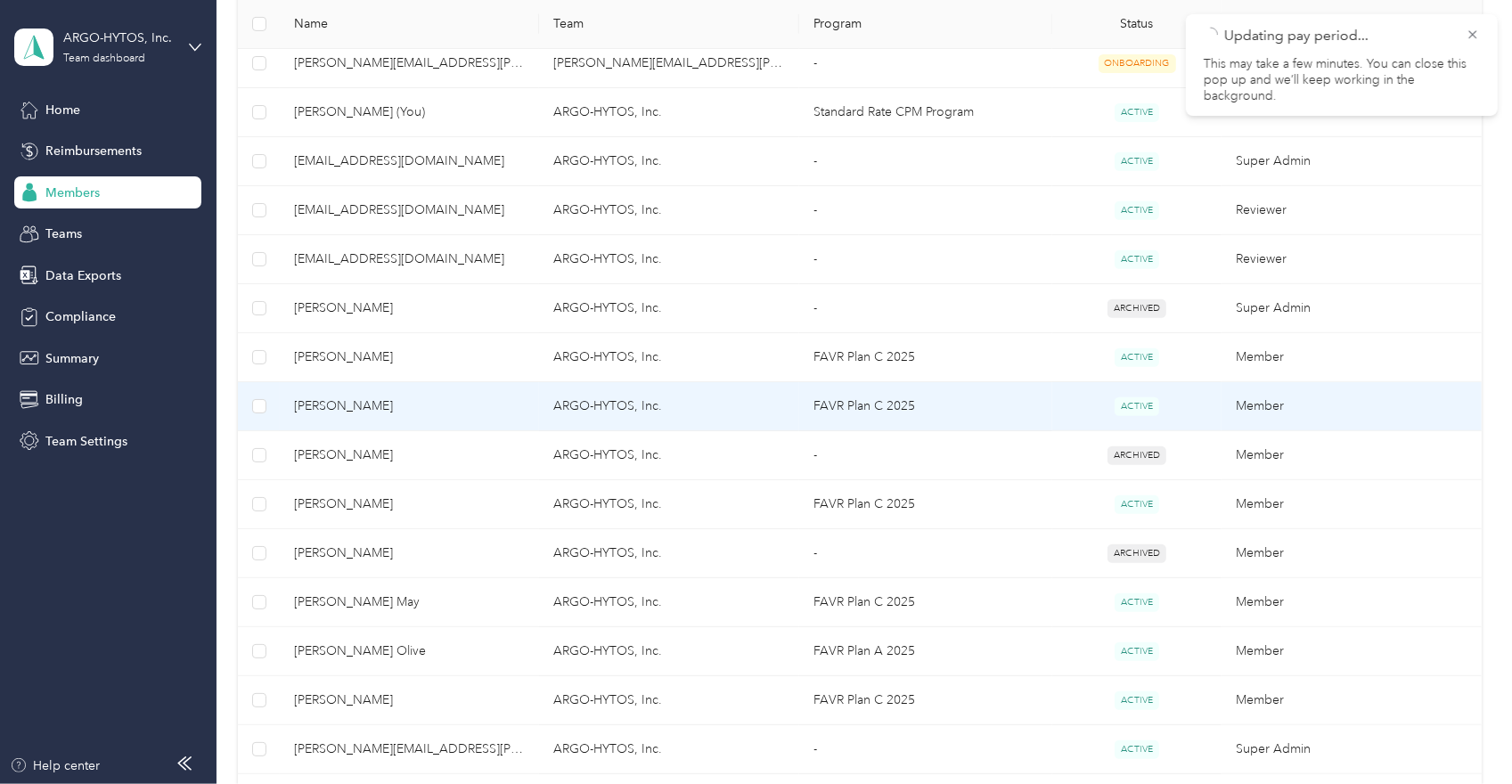
click at [312, 407] on span "[PERSON_NAME]" at bounding box center [410, 407] width 232 height 19
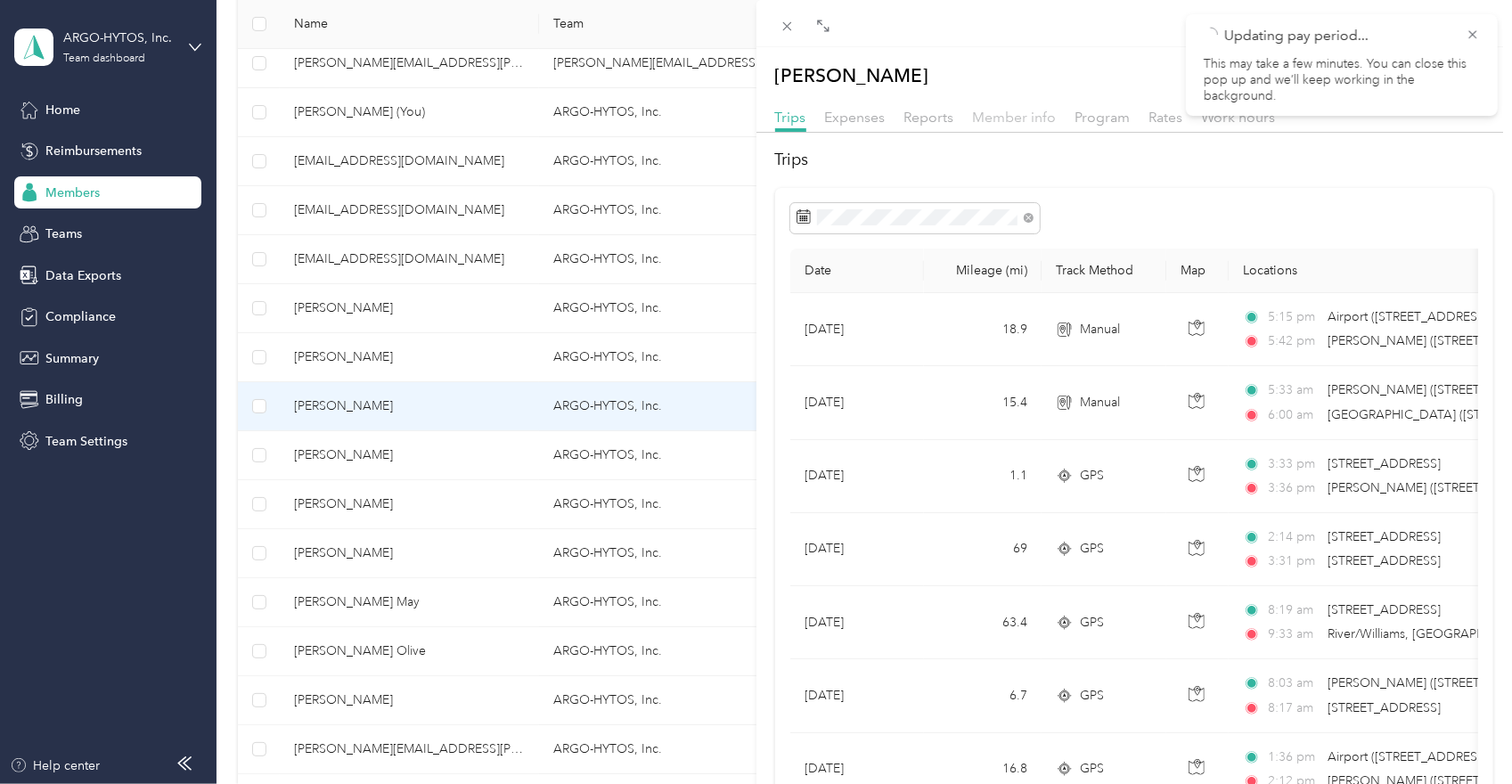
click at [1019, 115] on span "Member info" at bounding box center [1015, 116] width 83 height 16
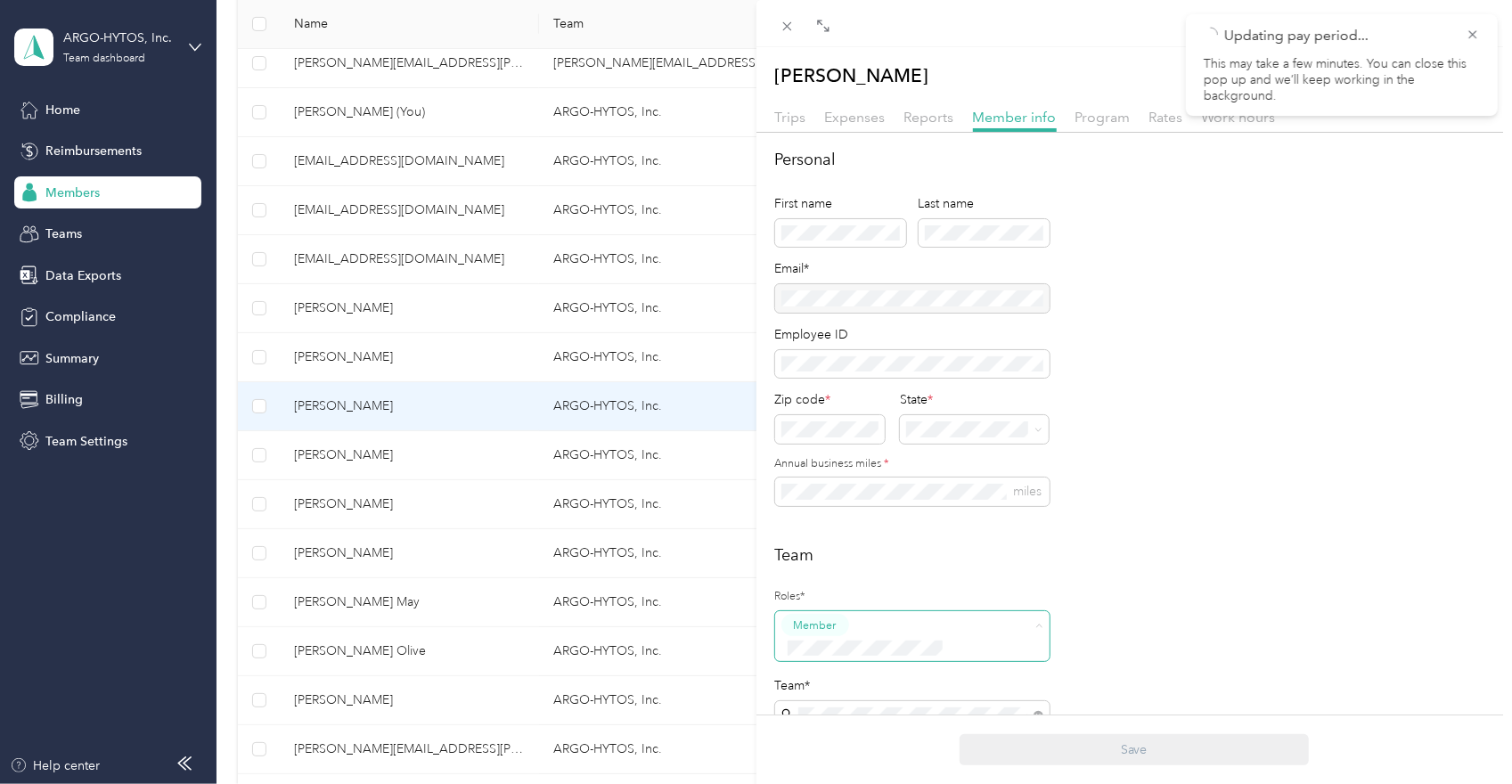
click at [955, 562] on li "Super Admin" at bounding box center [912, 557] width 275 height 35
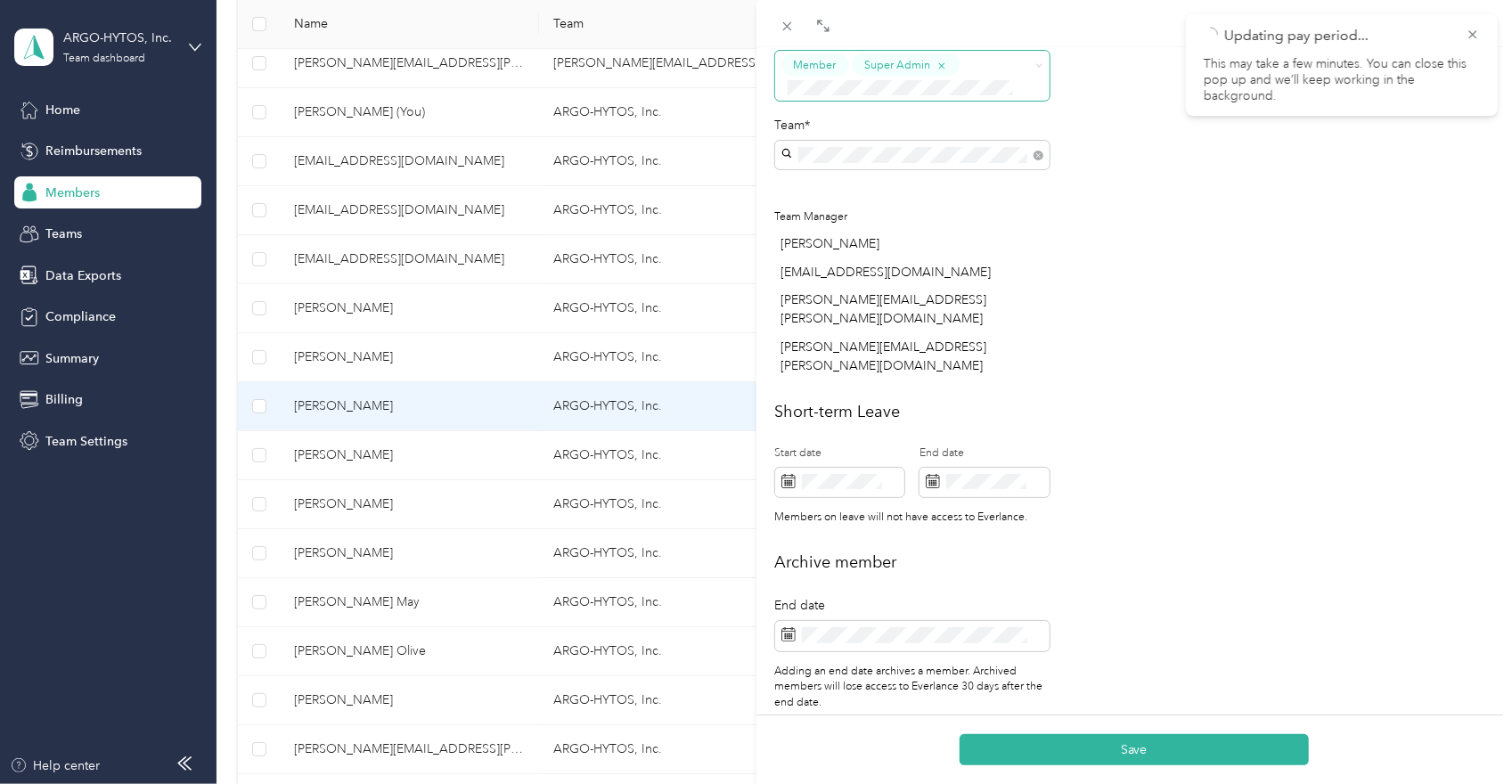
scroll to position [572, 0]
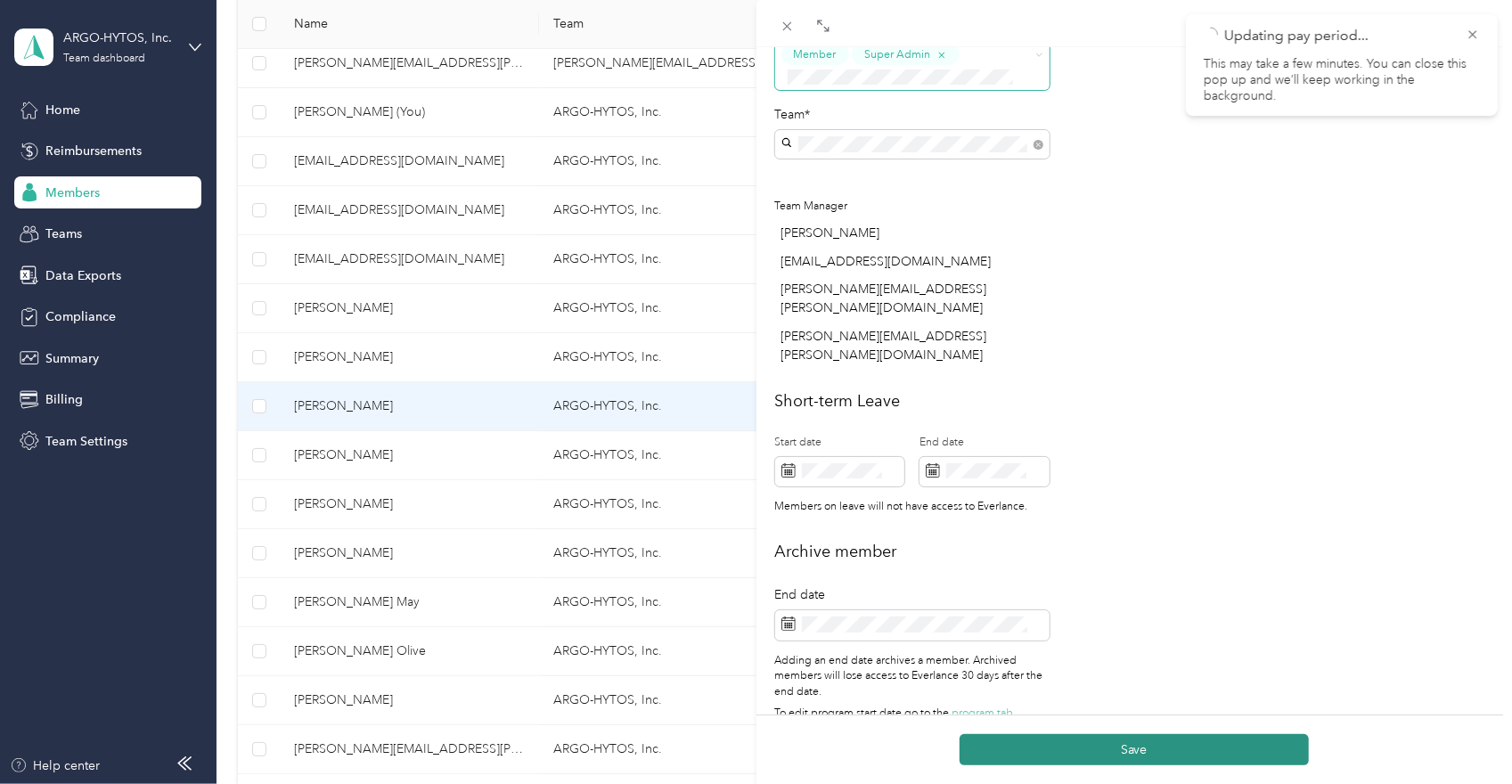
click at [1215, 753] on button "Save" at bounding box center [1134, 750] width 349 height 31
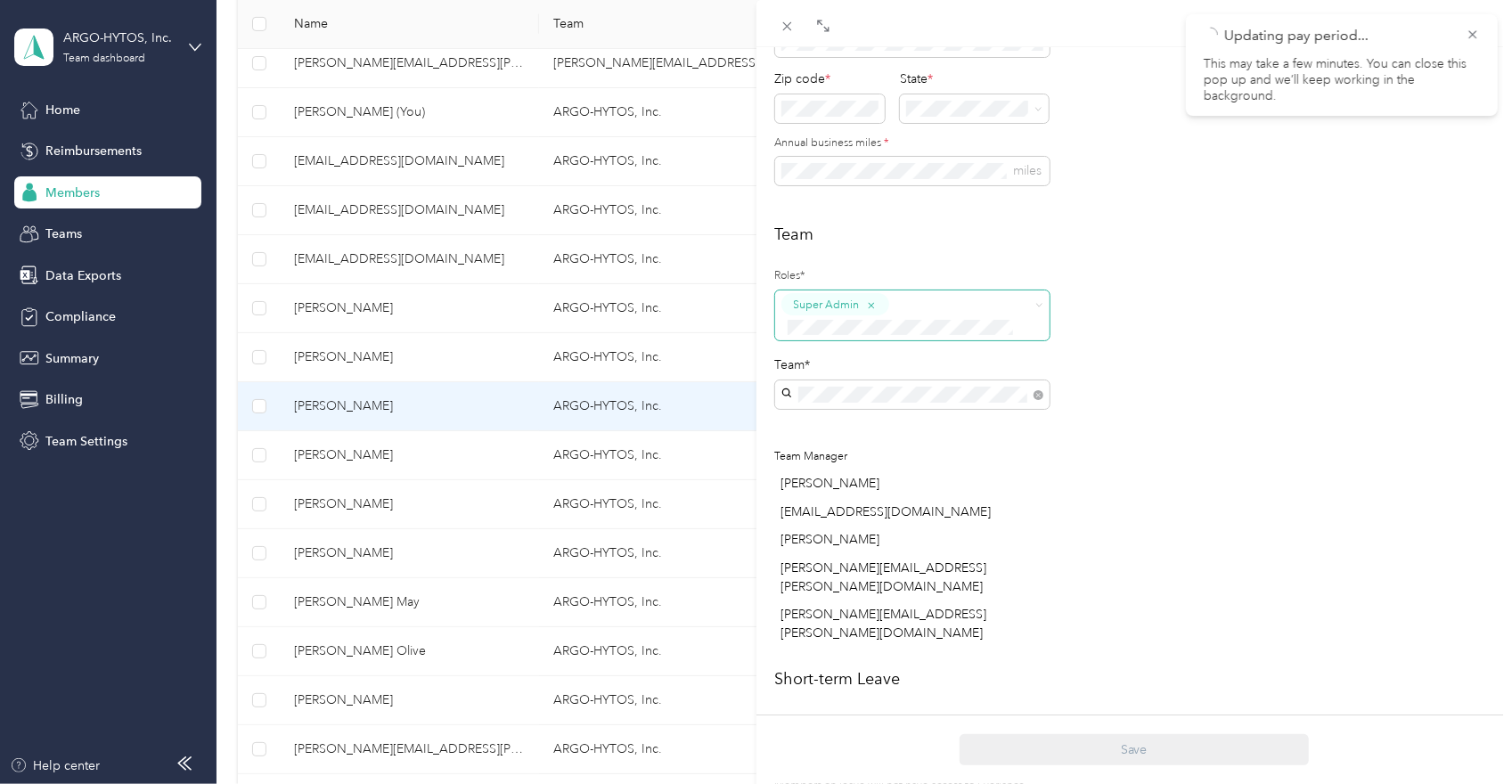
scroll to position [311, 0]
